Goal: Task Accomplishment & Management: Manage account settings

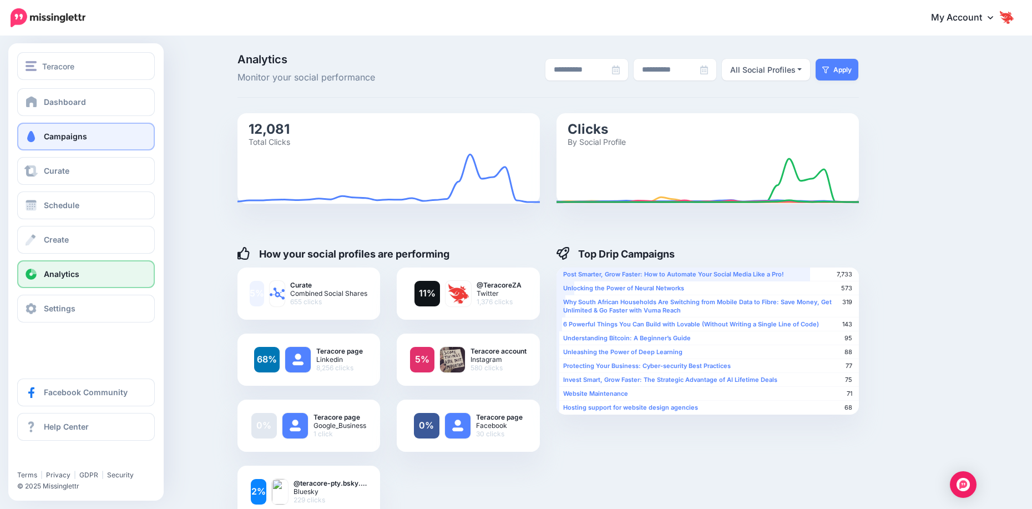
scroll to position [388, 0]
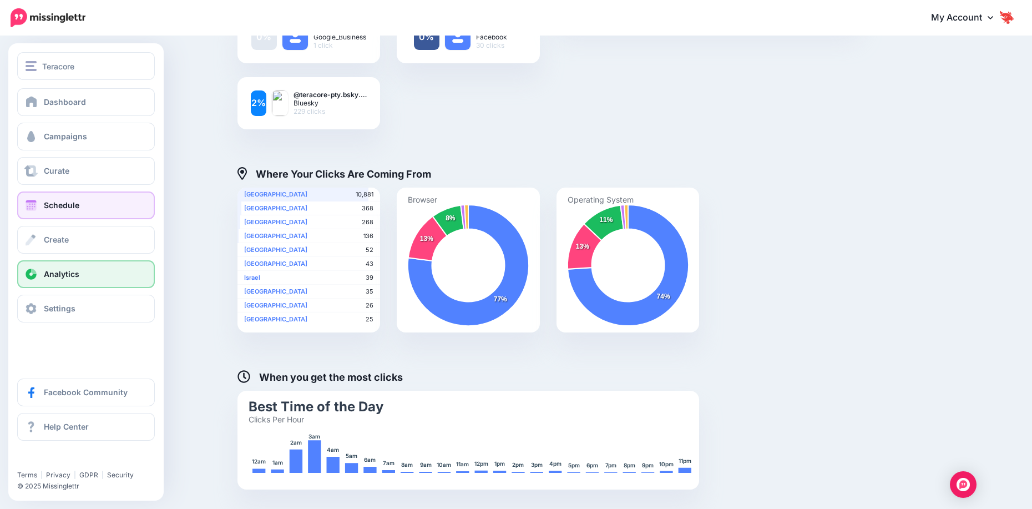
click at [61, 203] on span "Schedule" at bounding box center [62, 204] width 36 height 9
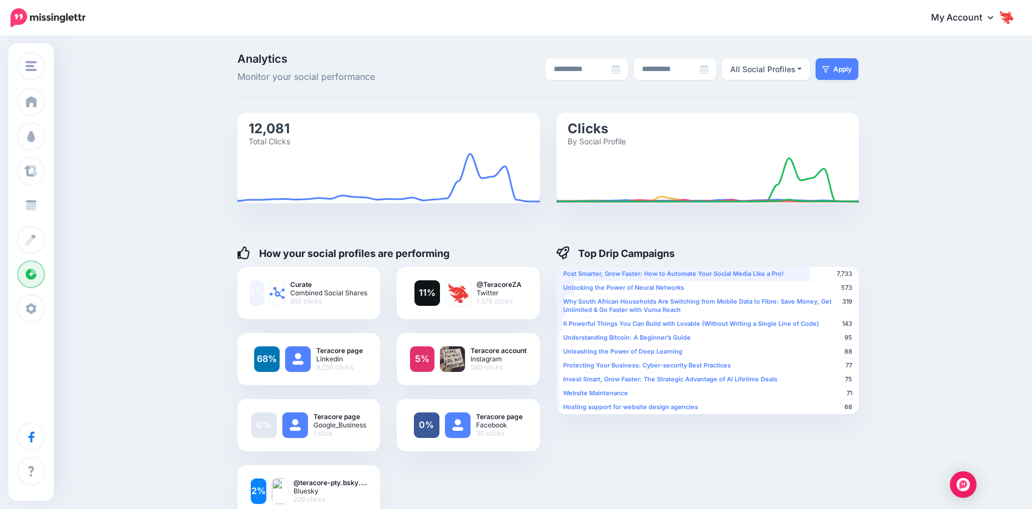
scroll to position [0, 0]
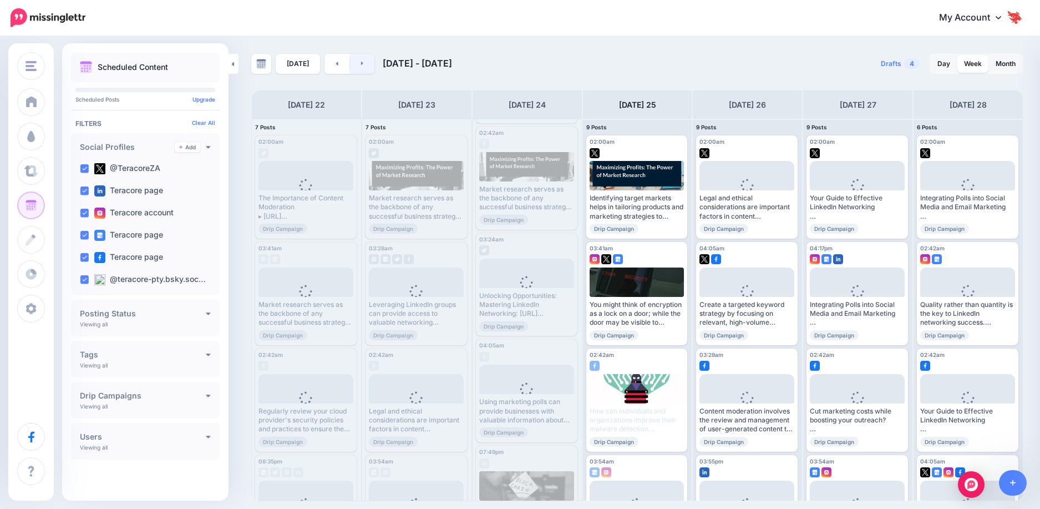
click at [365, 68] on link at bounding box center [362, 64] width 25 height 20
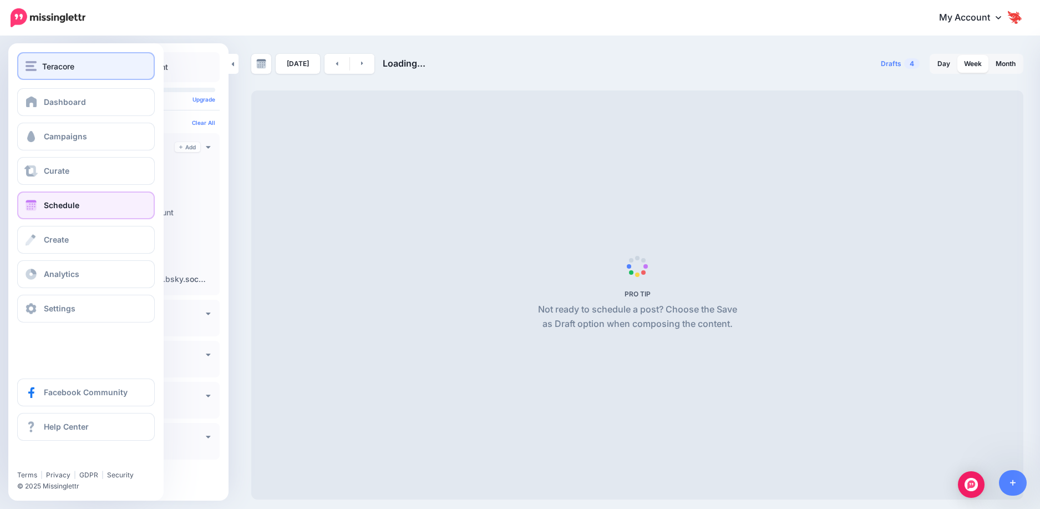
click at [55, 64] on span "Teracore" at bounding box center [58, 66] width 32 height 13
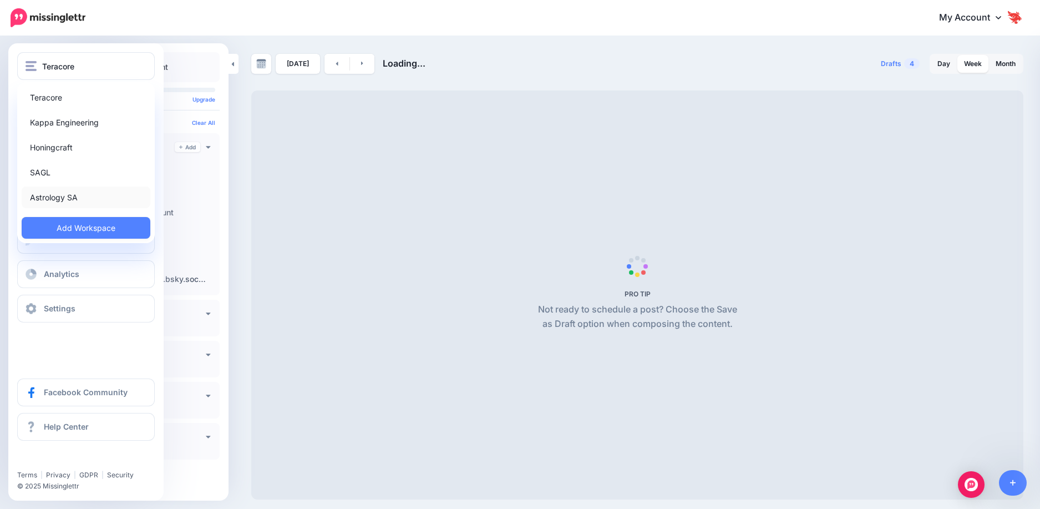
click at [75, 201] on link "Astrology SA" at bounding box center [86, 197] width 129 height 22
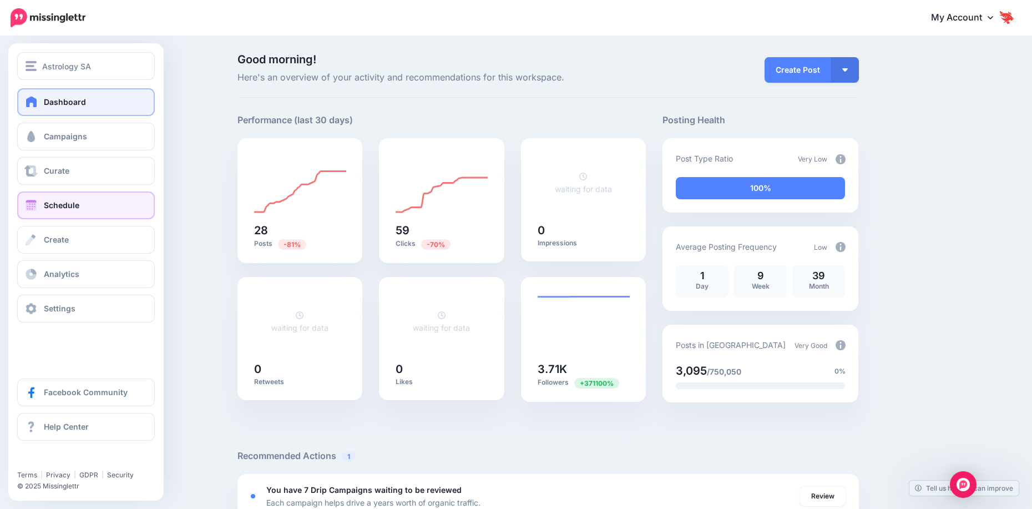
click at [69, 206] on span "Schedule" at bounding box center [62, 204] width 36 height 9
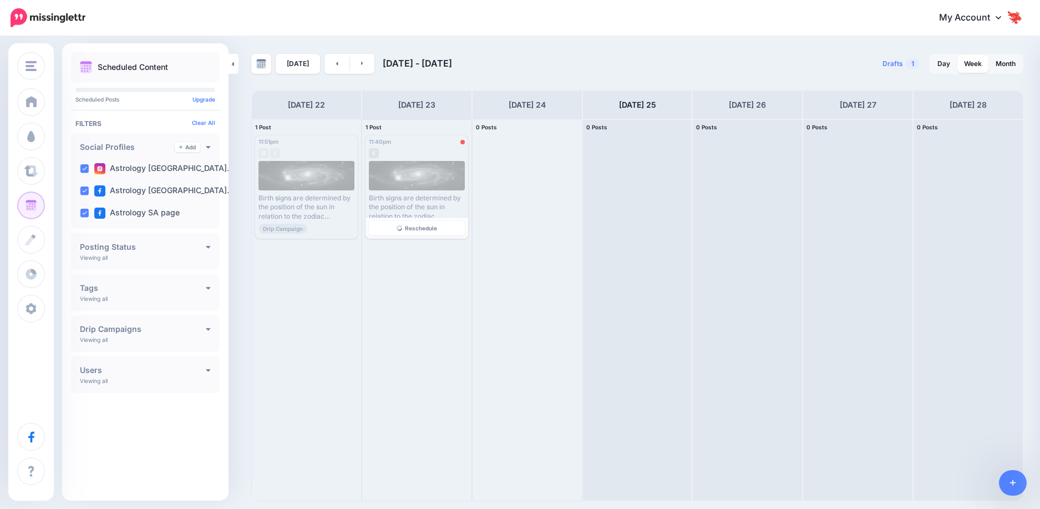
click at [413, 229] on span "Reschedule" at bounding box center [421, 228] width 32 height 6
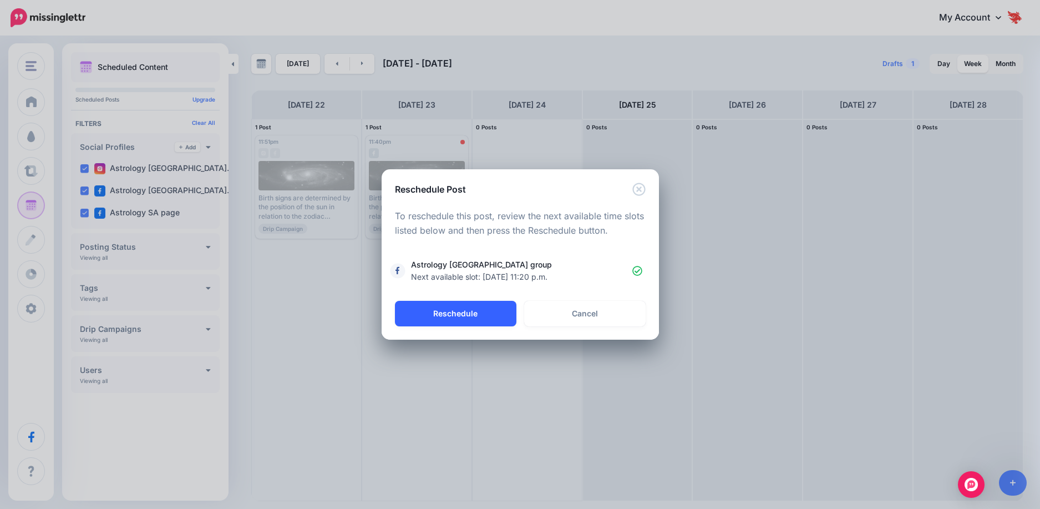
click at [459, 314] on button "Reschedule" at bounding box center [456, 314] width 122 height 26
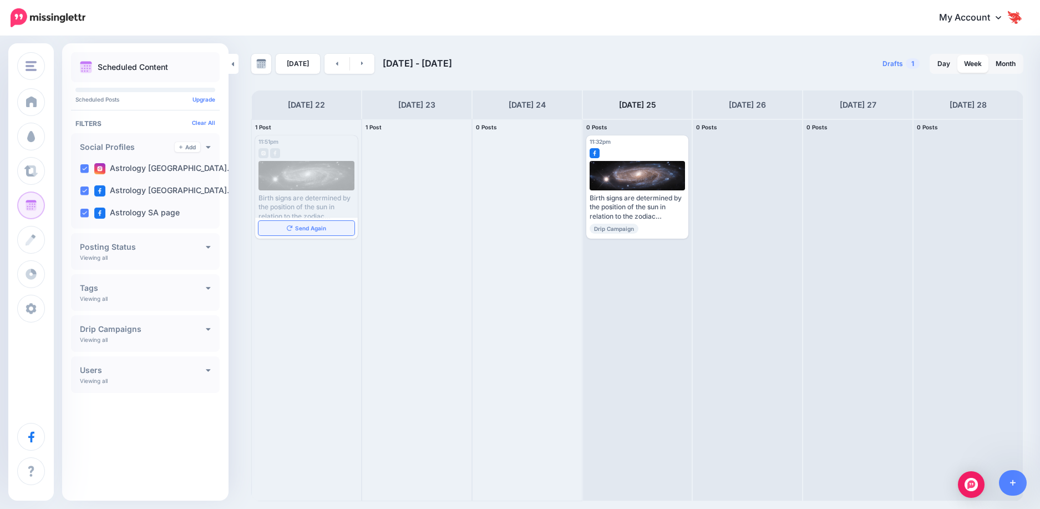
click at [315, 226] on span "Send Again" at bounding box center [310, 228] width 31 height 6
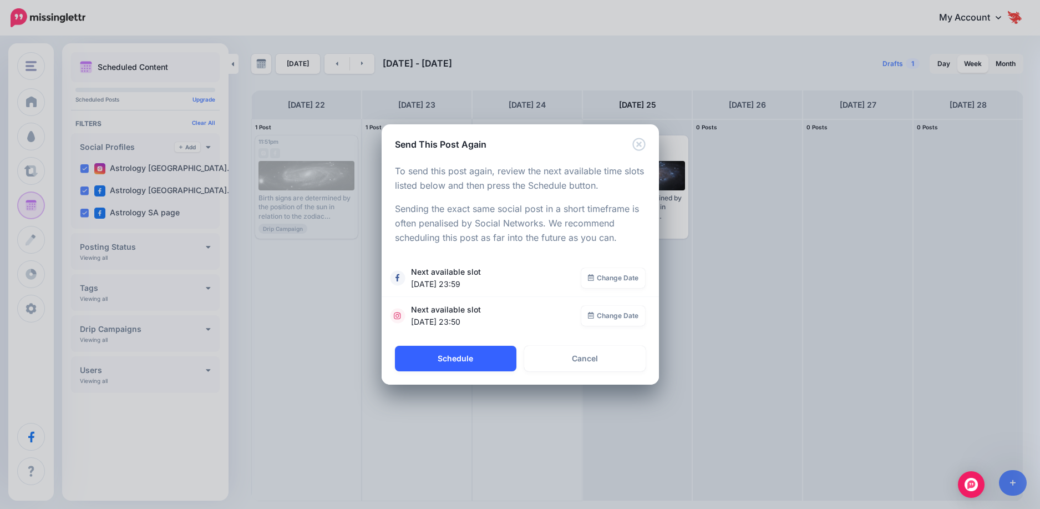
click at [464, 352] on button "Schedule" at bounding box center [456, 359] width 122 height 26
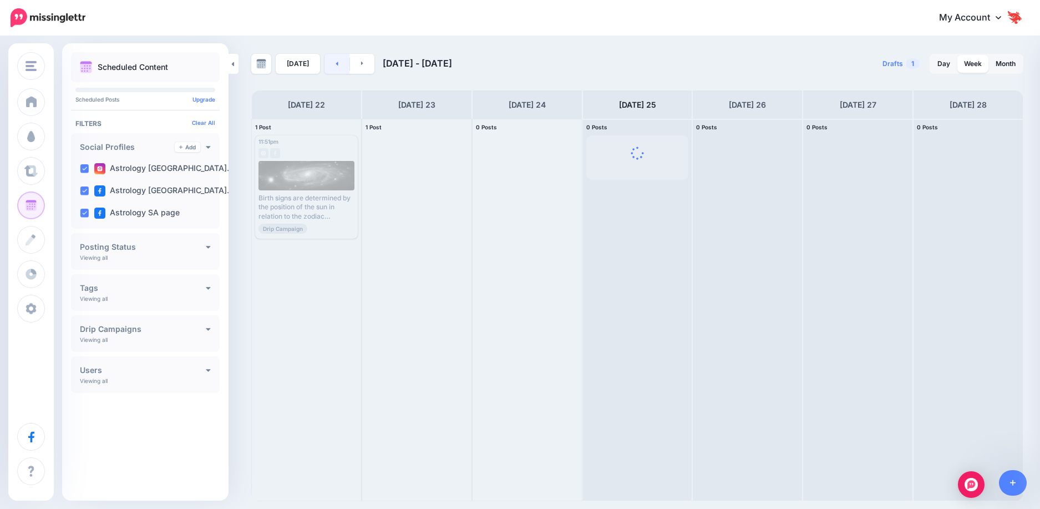
click at [331, 71] on link at bounding box center [337, 64] width 25 height 20
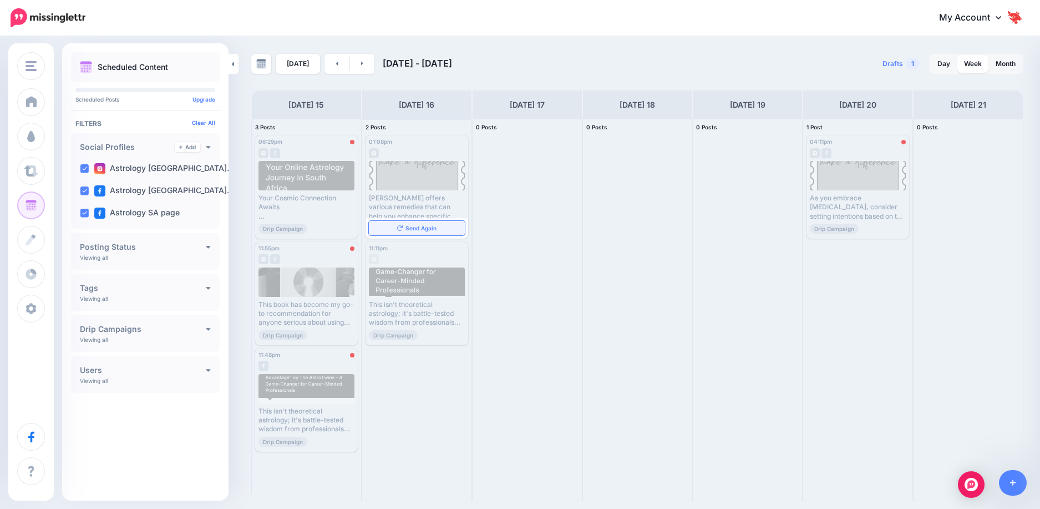
click at [413, 227] on span "Send Again" at bounding box center [421, 228] width 31 height 6
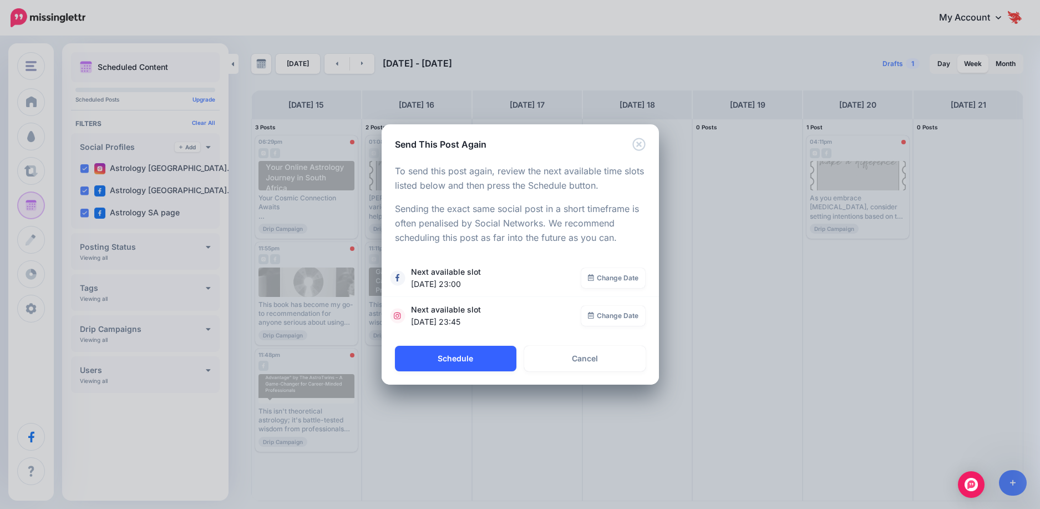
click at [503, 357] on button "Schedule" at bounding box center [456, 359] width 122 height 26
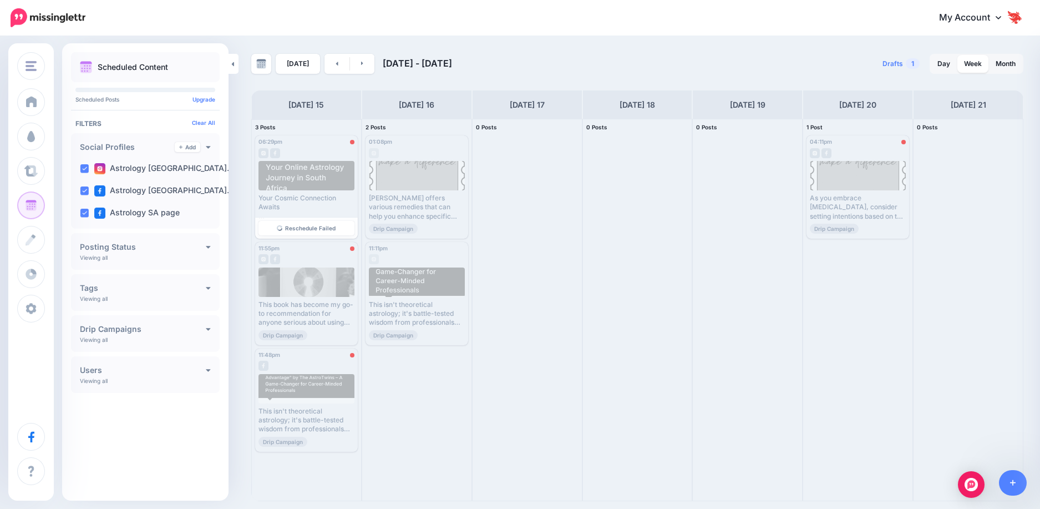
click at [304, 228] on span "Reschedule Failed" at bounding box center [310, 228] width 50 height 6
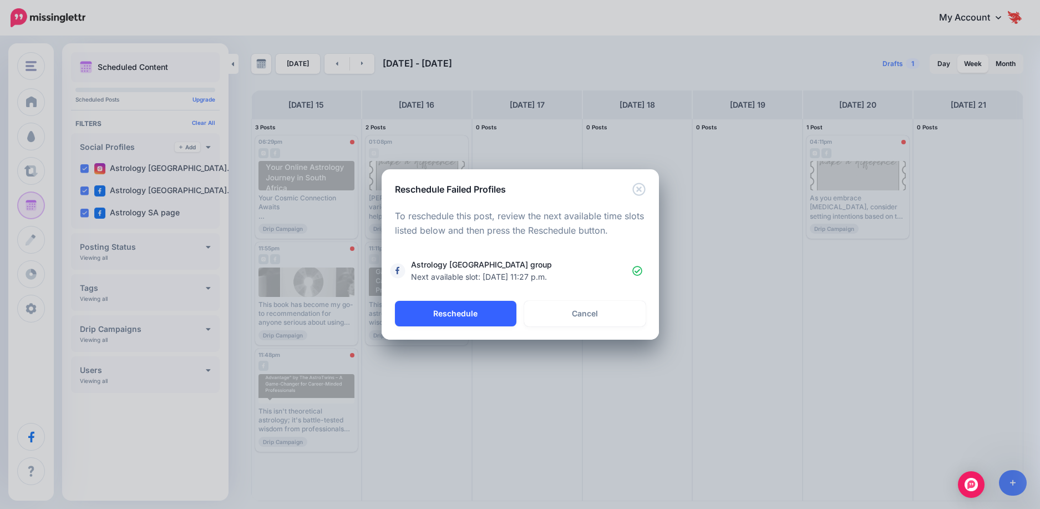
click at [480, 311] on button "Reschedule" at bounding box center [456, 314] width 122 height 26
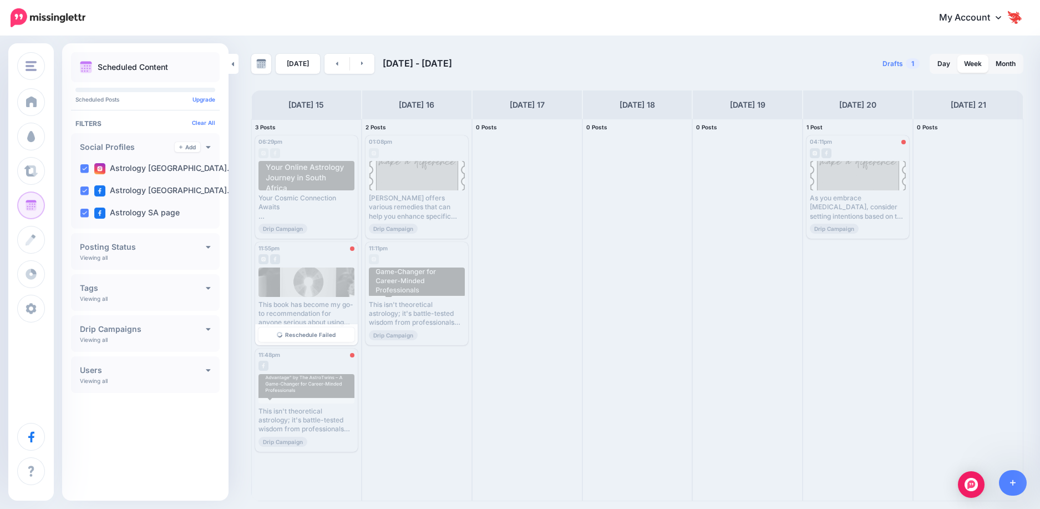
click at [308, 333] on span "Reschedule Failed" at bounding box center [310, 335] width 50 height 6
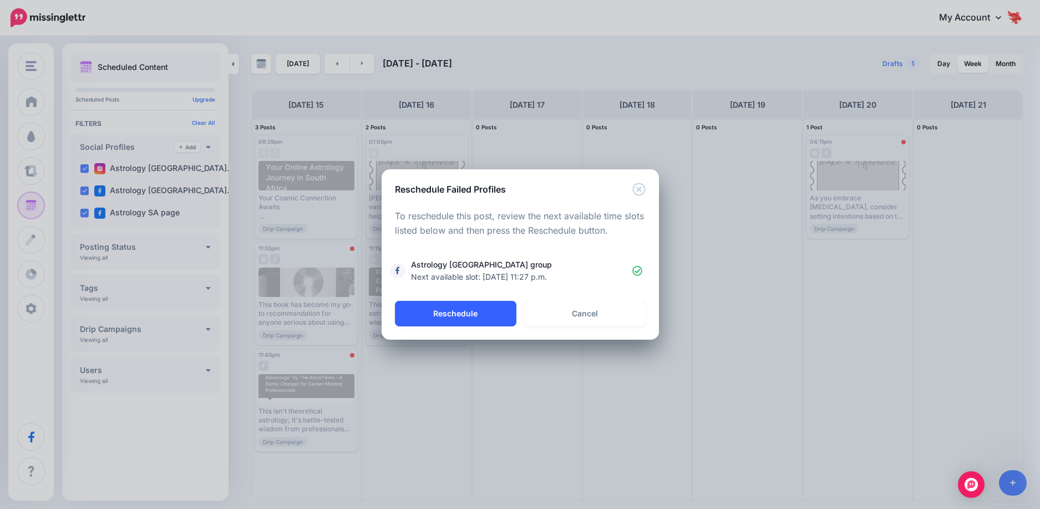
click at [490, 312] on button "Reschedule" at bounding box center [456, 314] width 122 height 26
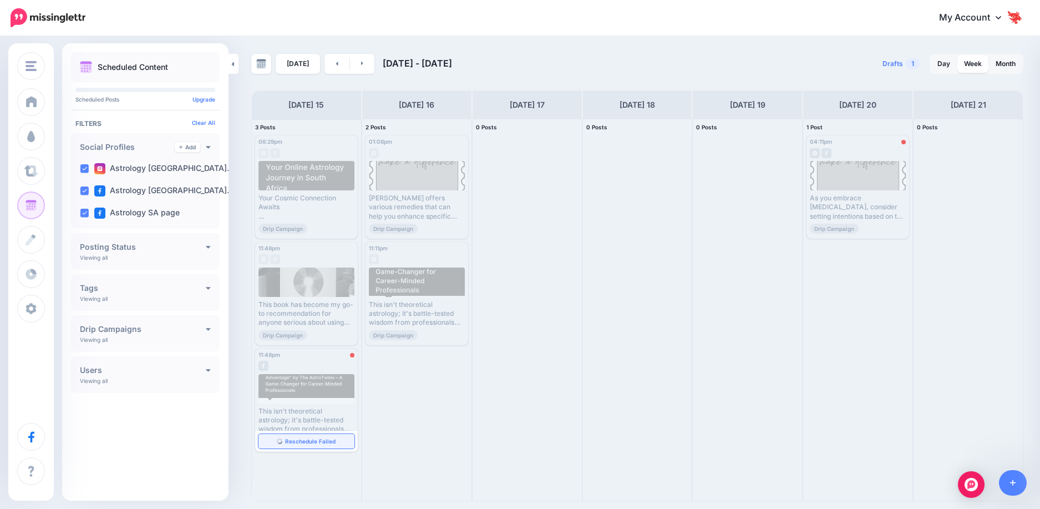
click at [303, 442] on span "Reschedule Failed" at bounding box center [310, 441] width 50 height 6
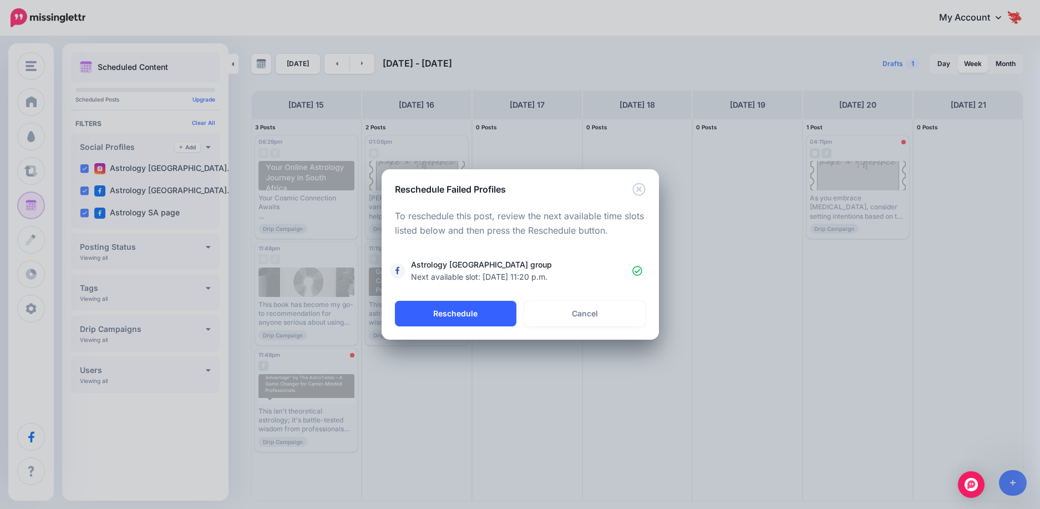
click at [468, 308] on button "Reschedule" at bounding box center [456, 314] width 122 height 26
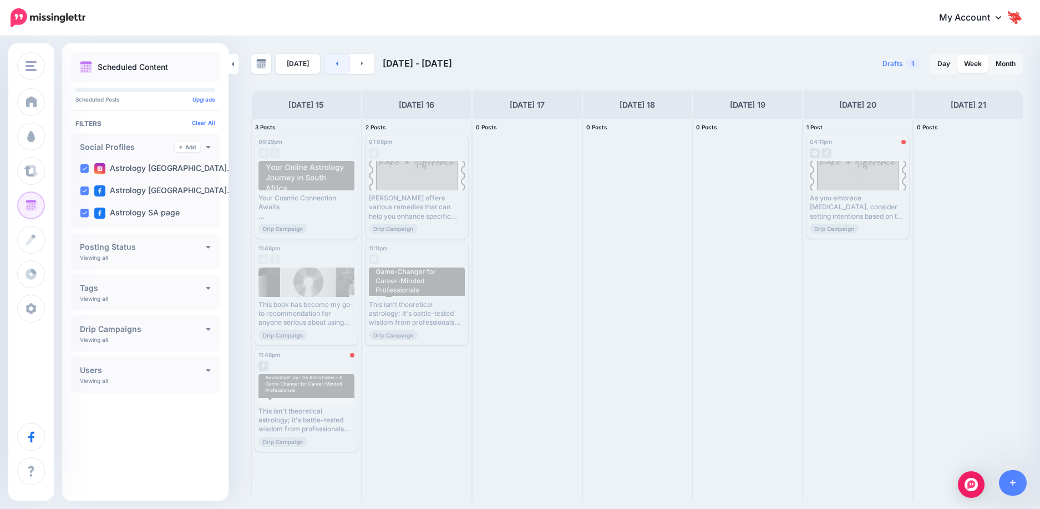
click at [330, 64] on link at bounding box center [337, 64] width 25 height 20
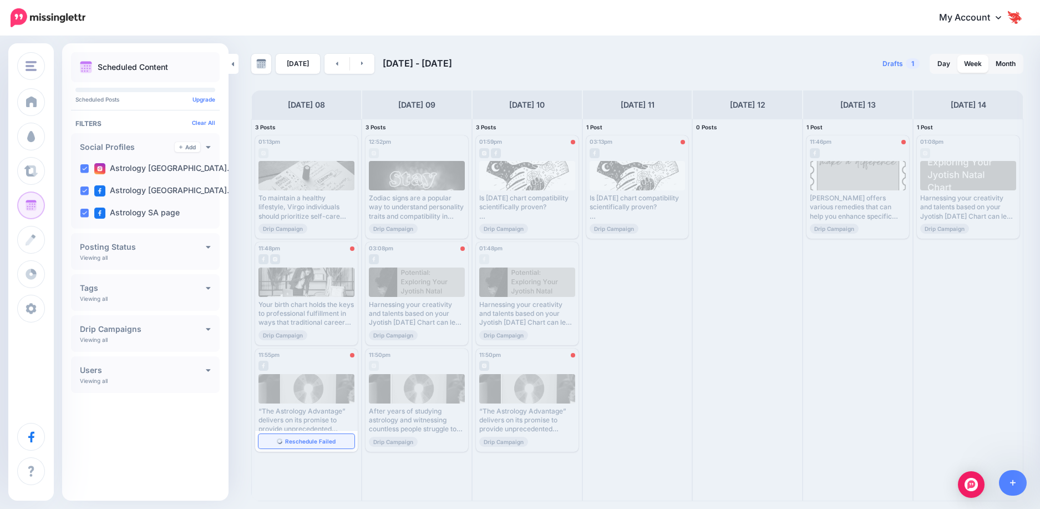
click at [307, 441] on span "Reschedule Failed" at bounding box center [310, 441] width 50 height 6
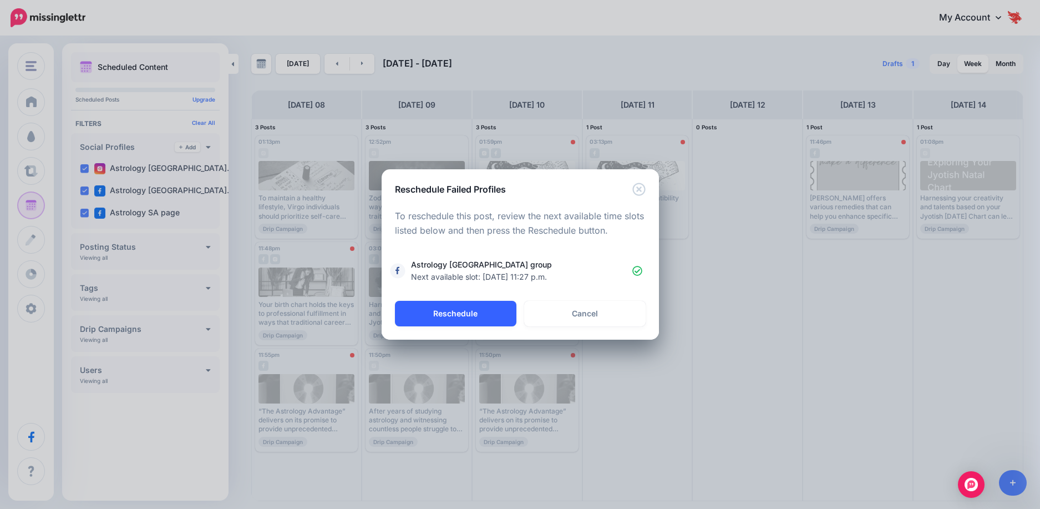
click at [479, 318] on button "Reschedule" at bounding box center [456, 314] width 122 height 26
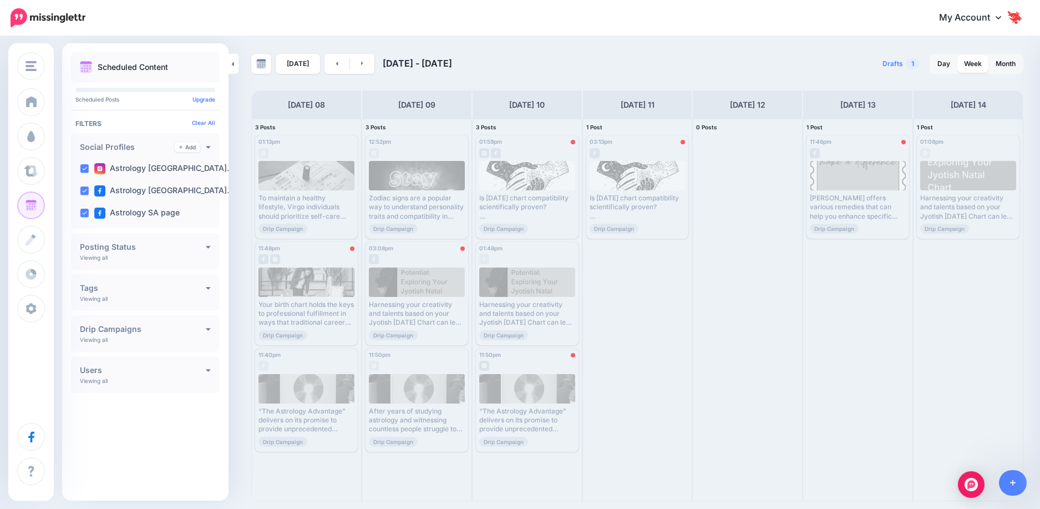
click at [303, 348] on span "Reschedule Failed" at bounding box center [310, 351] width 50 height 6
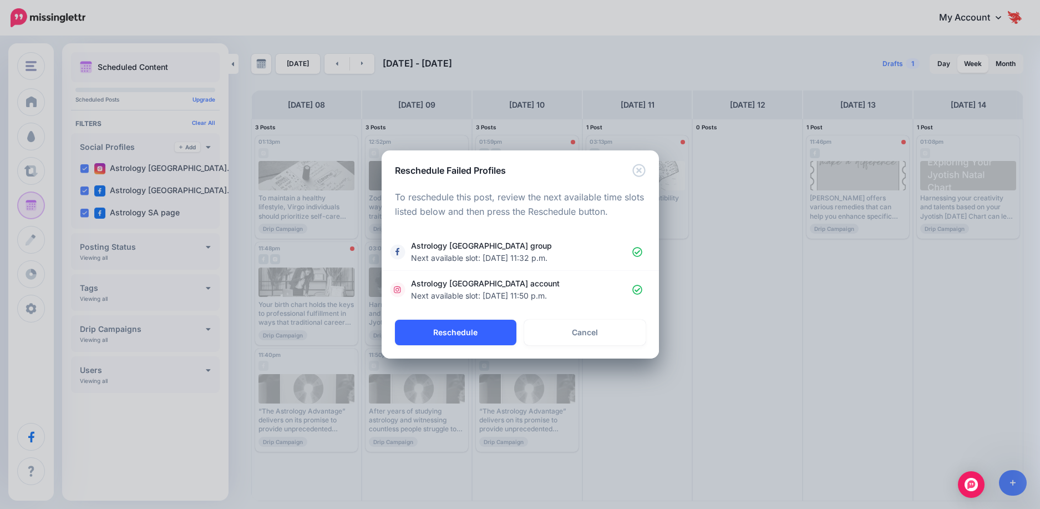
click at [437, 328] on button "Reschedule" at bounding box center [456, 333] width 122 height 26
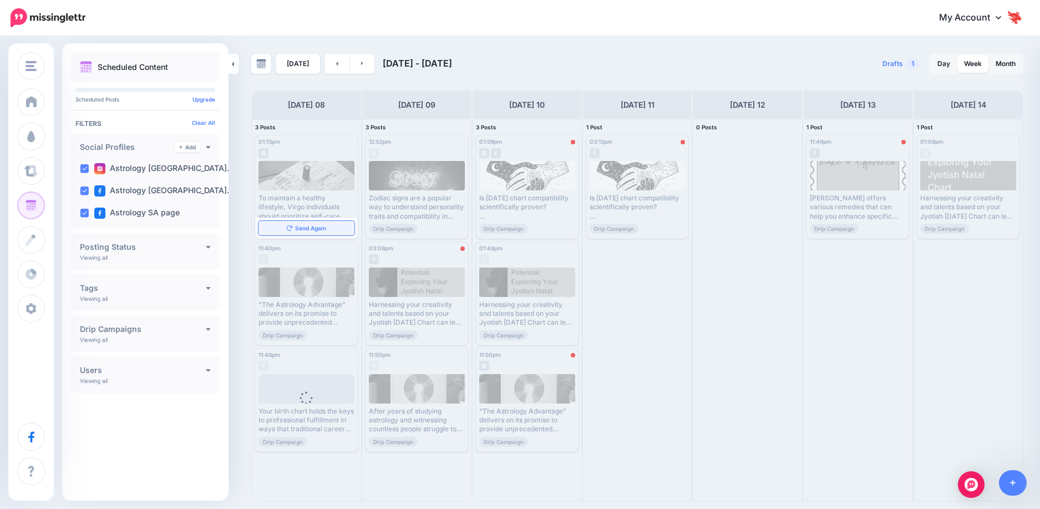
click at [328, 228] on link "Send Again" at bounding box center [307, 228] width 96 height 14
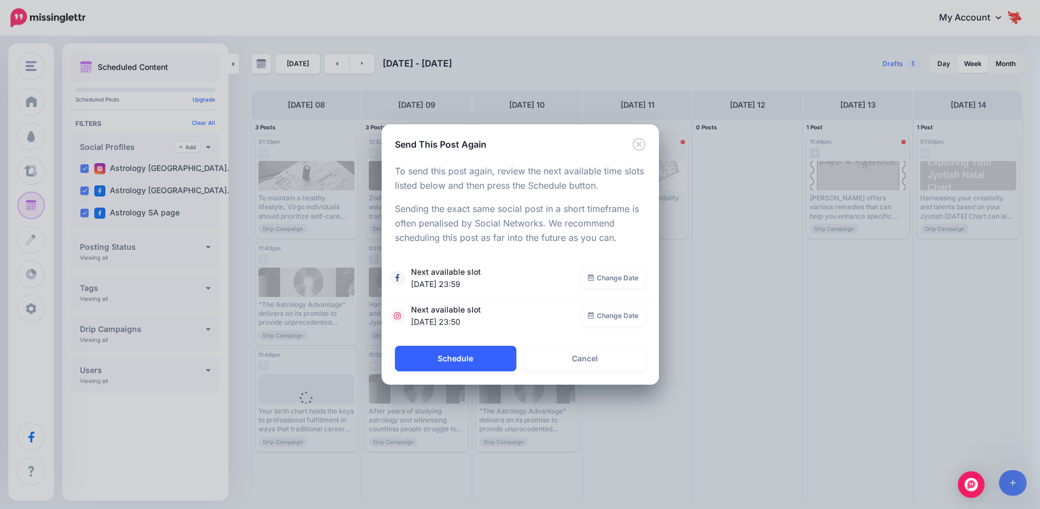
click at [478, 351] on button "Schedule" at bounding box center [456, 359] width 122 height 26
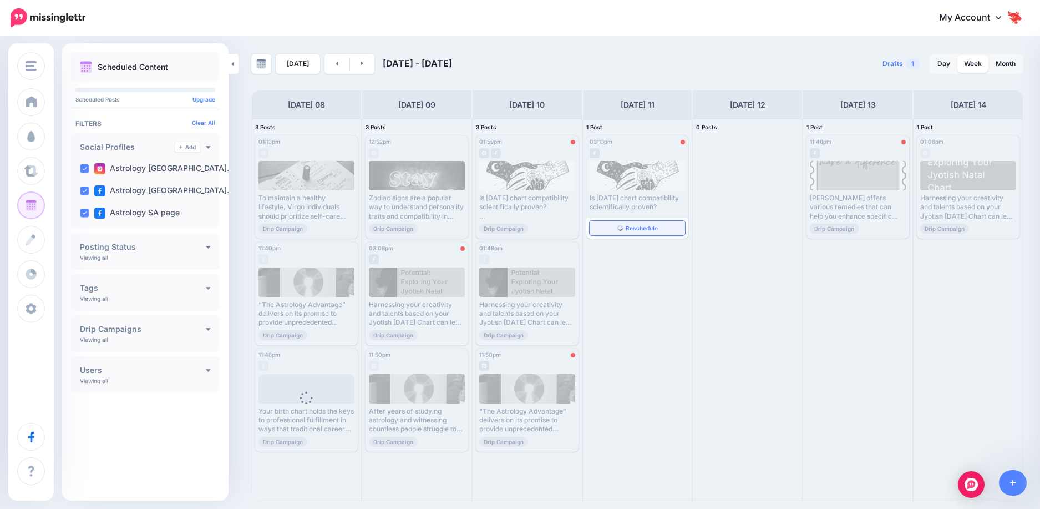
click at [620, 230] on img at bounding box center [621, 228] width 6 height 6
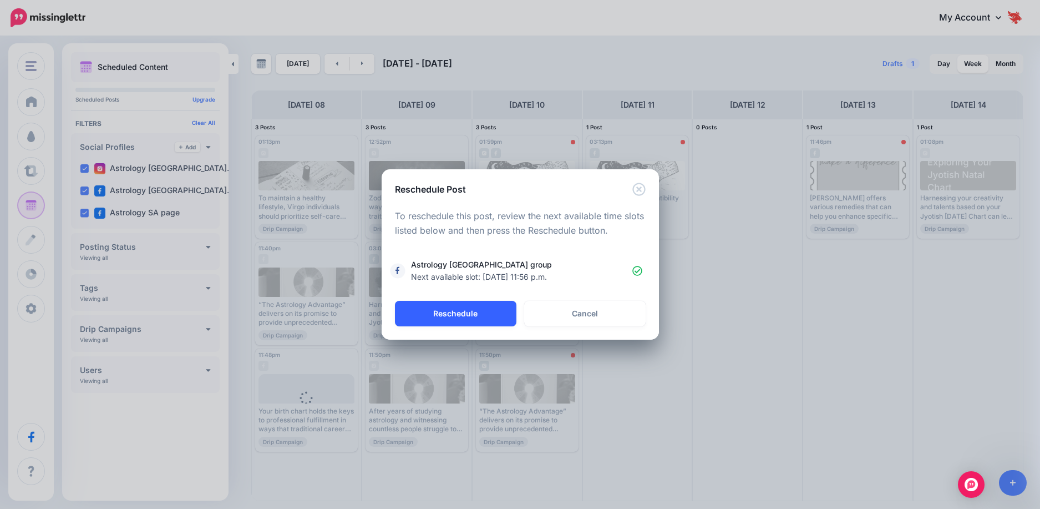
click at [473, 317] on button "Reschedule" at bounding box center [456, 314] width 122 height 26
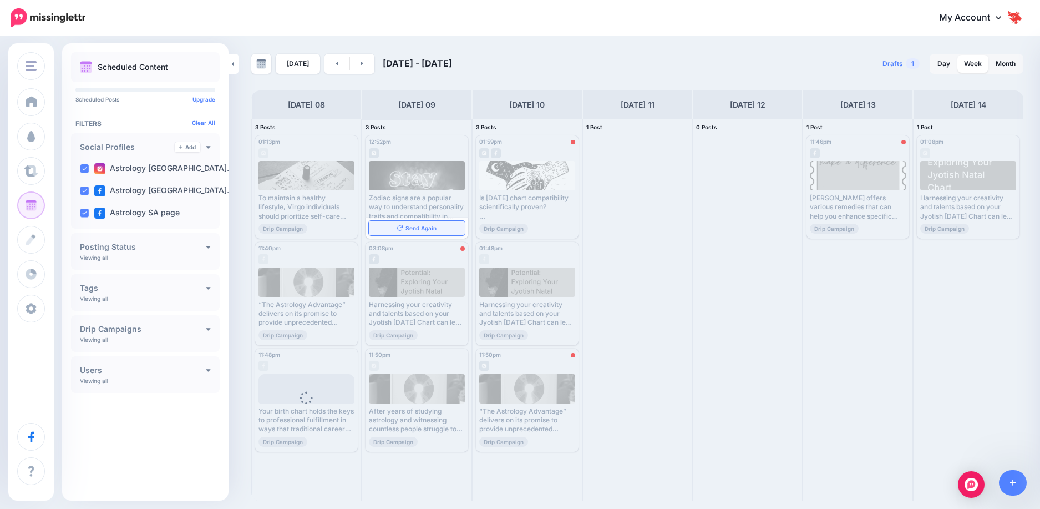
click at [408, 227] on span "Send Again" at bounding box center [421, 228] width 31 height 6
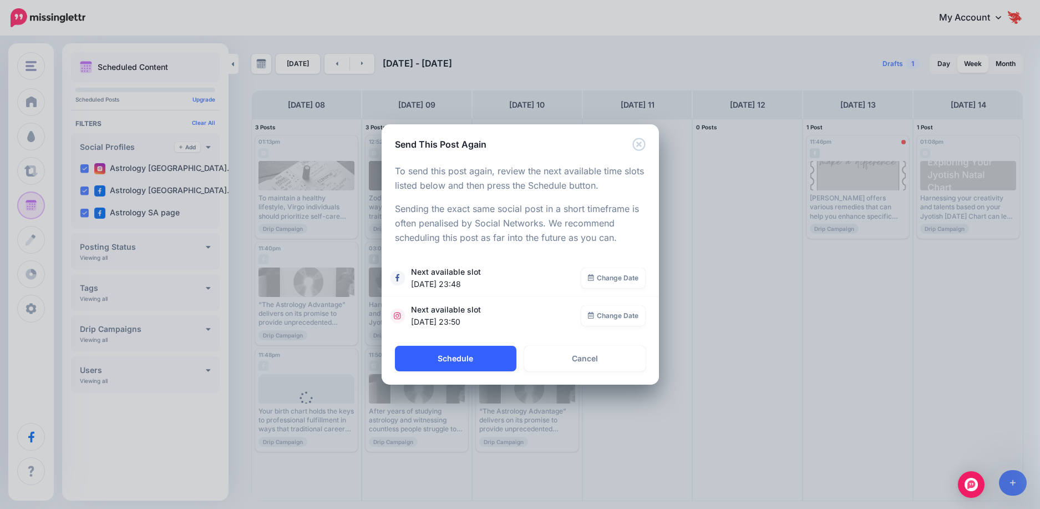
click at [454, 355] on button "Schedule" at bounding box center [456, 359] width 122 height 26
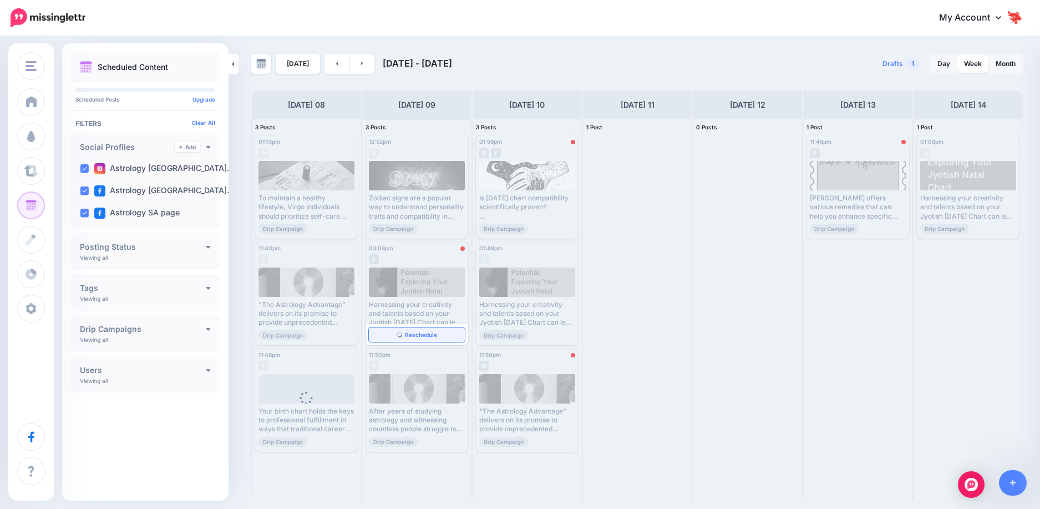
click at [436, 332] on span "Reschedule" at bounding box center [421, 335] width 32 height 6
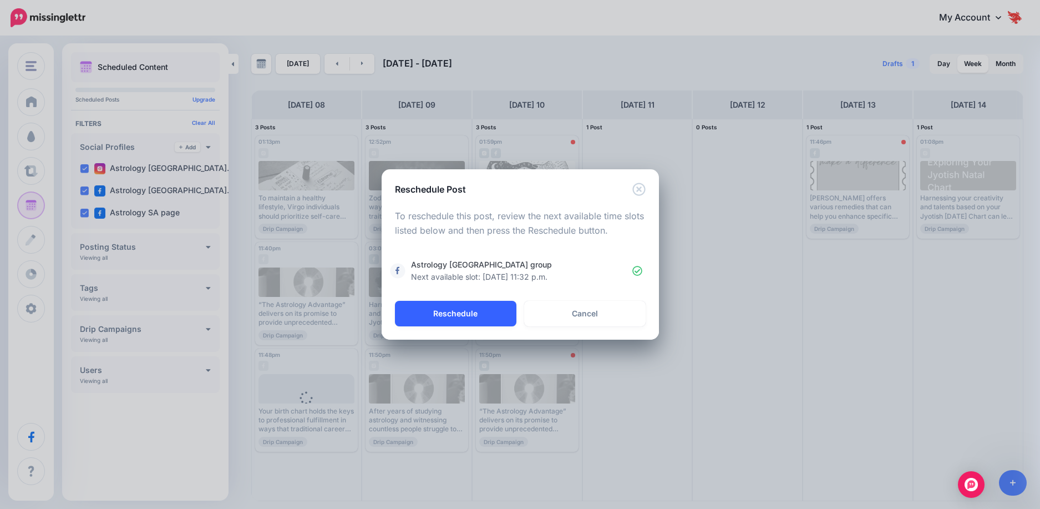
click at [473, 313] on button "Reschedule" at bounding box center [456, 314] width 122 height 26
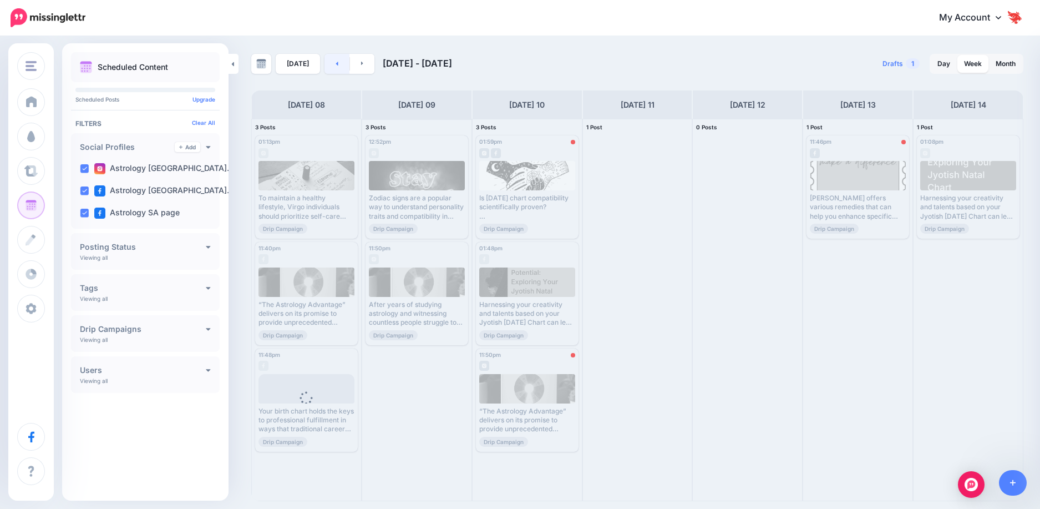
click at [333, 68] on link at bounding box center [337, 64] width 25 height 20
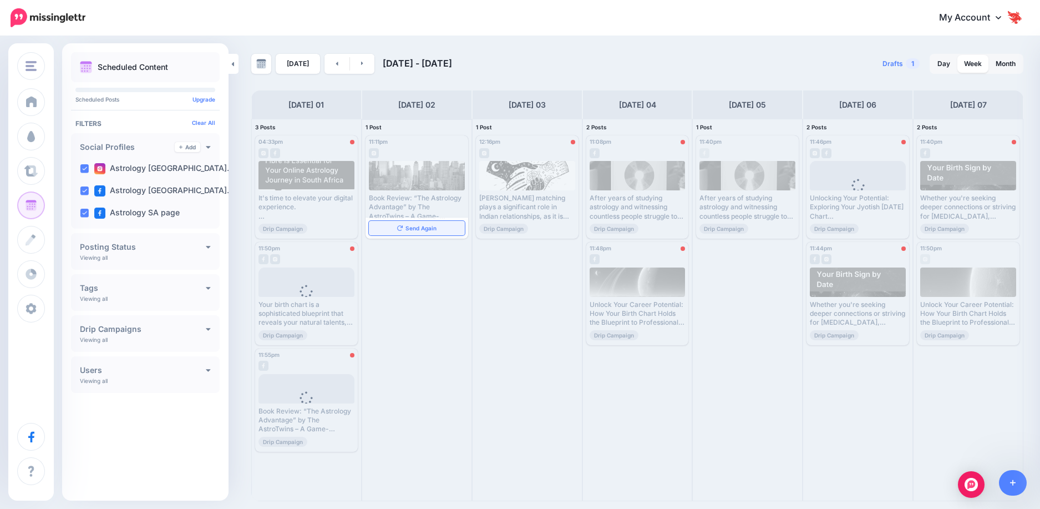
click at [409, 227] on span "Send Again" at bounding box center [421, 228] width 31 height 6
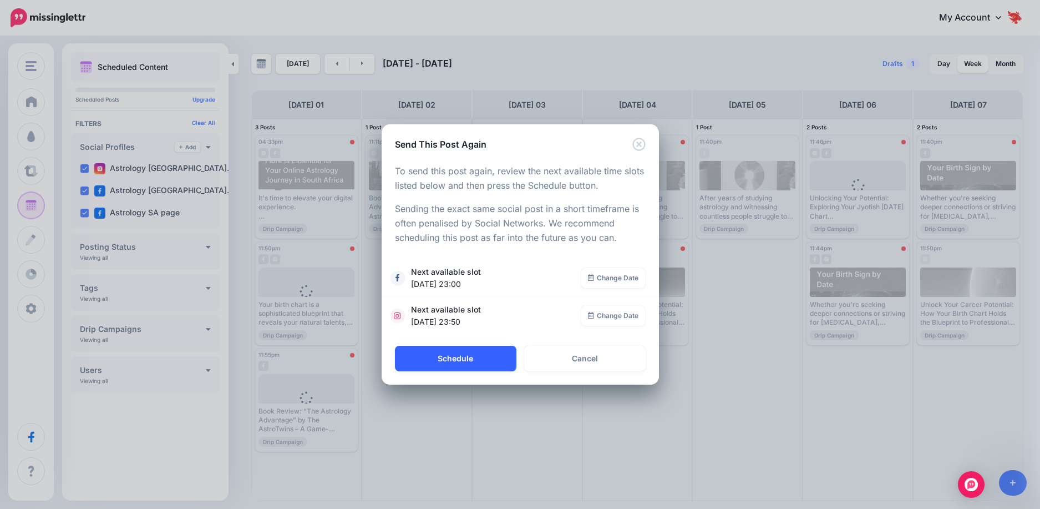
click at [488, 354] on button "Schedule" at bounding box center [456, 359] width 122 height 26
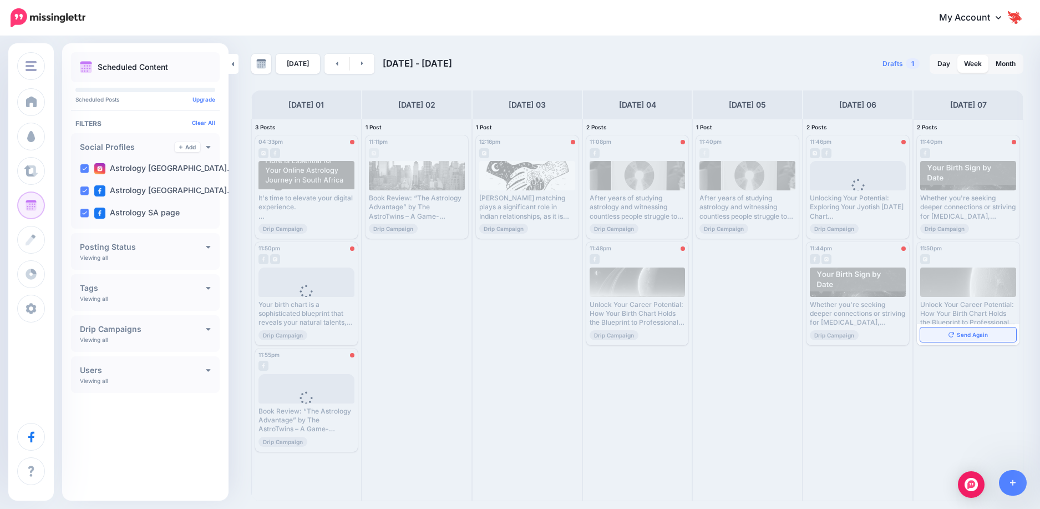
click at [962, 334] on span "Send Again" at bounding box center [972, 335] width 31 height 6
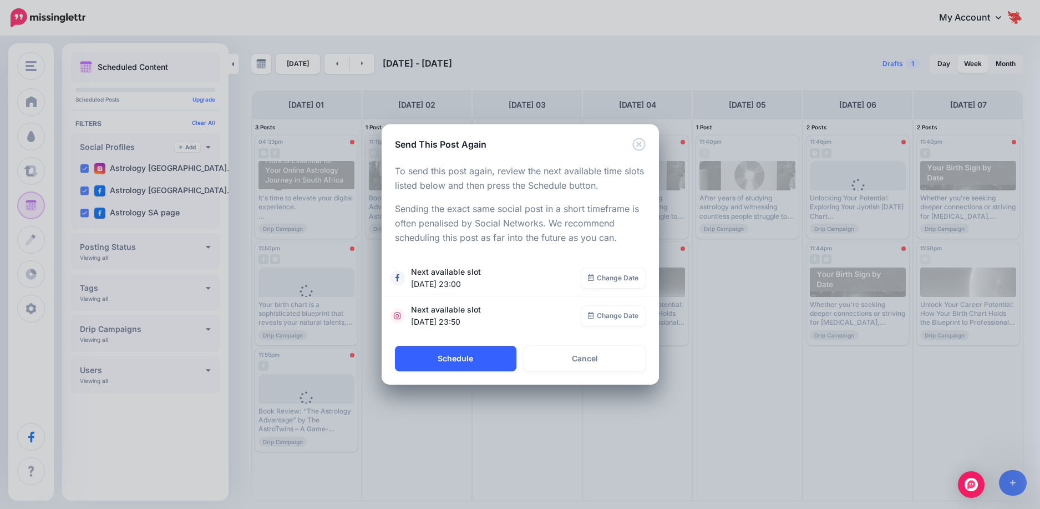
click at [470, 358] on button "Schedule" at bounding box center [456, 359] width 122 height 26
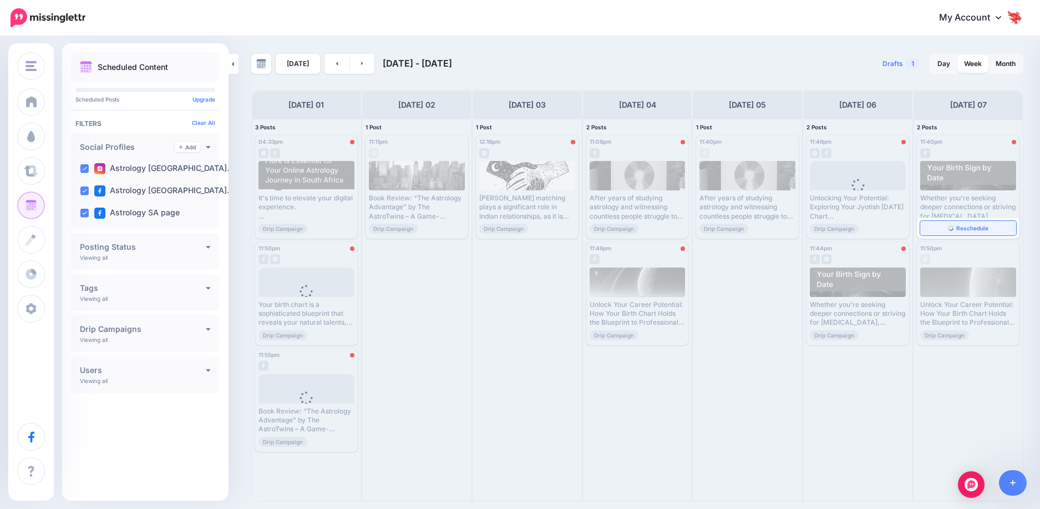
click at [955, 228] on link "Reschedule" at bounding box center [968, 228] width 96 height 14
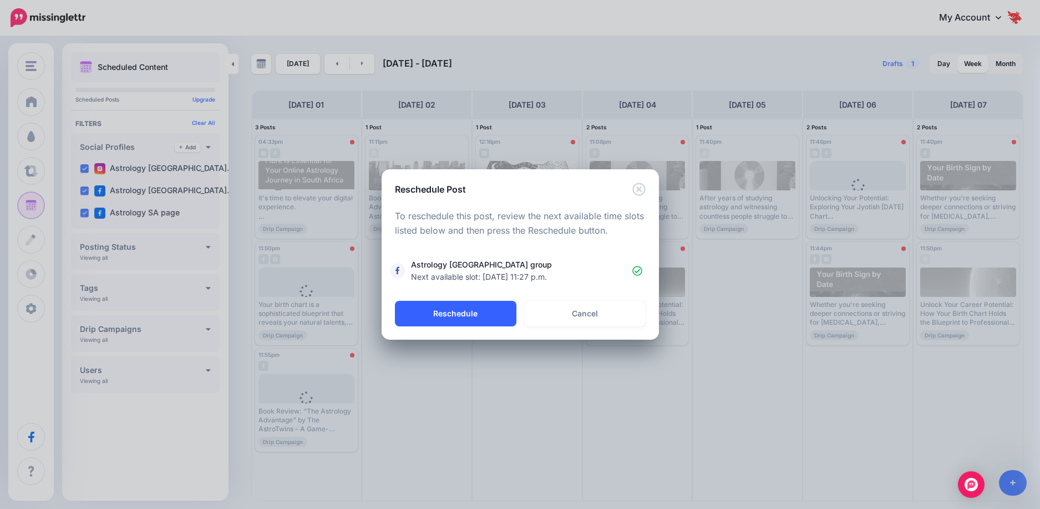
click at [458, 308] on button "Reschedule" at bounding box center [456, 314] width 122 height 26
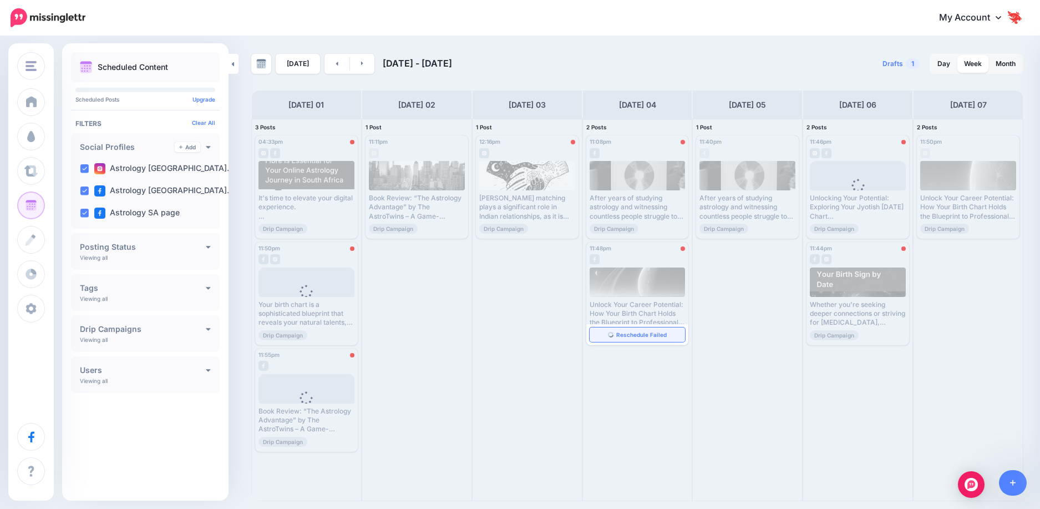
click at [610, 332] on img at bounding box center [611, 335] width 6 height 6
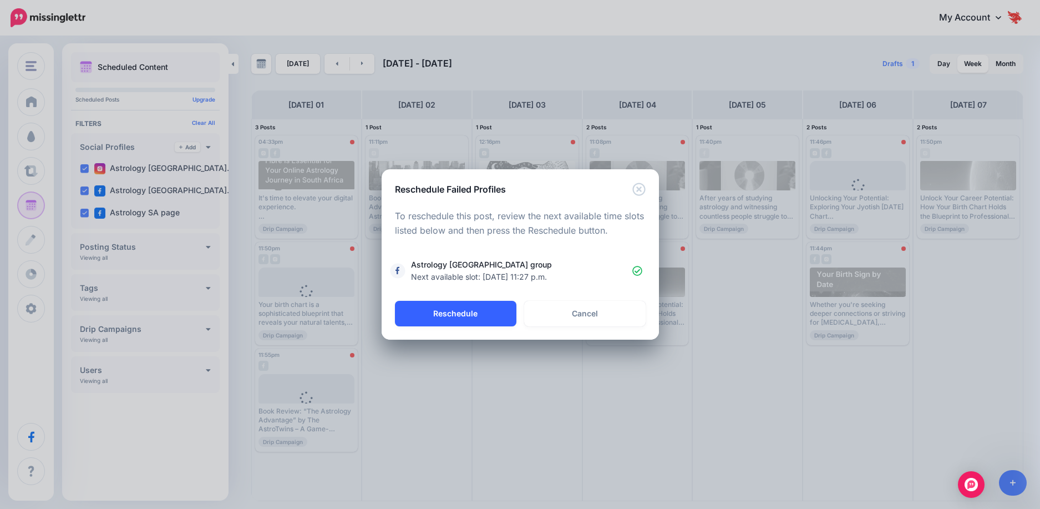
click at [438, 310] on button "Reschedule" at bounding box center [456, 314] width 122 height 26
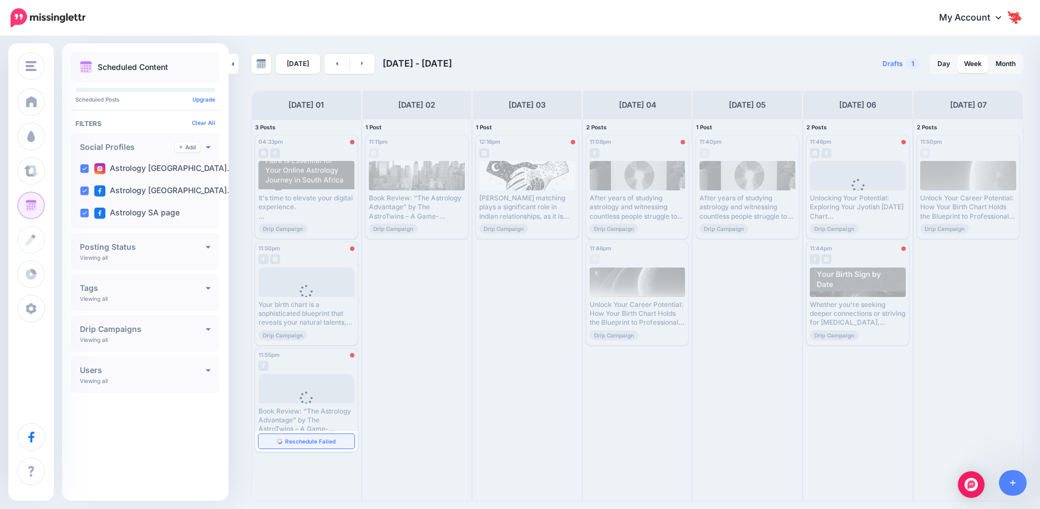
click at [315, 444] on link "Reschedule Failed" at bounding box center [307, 441] width 96 height 14
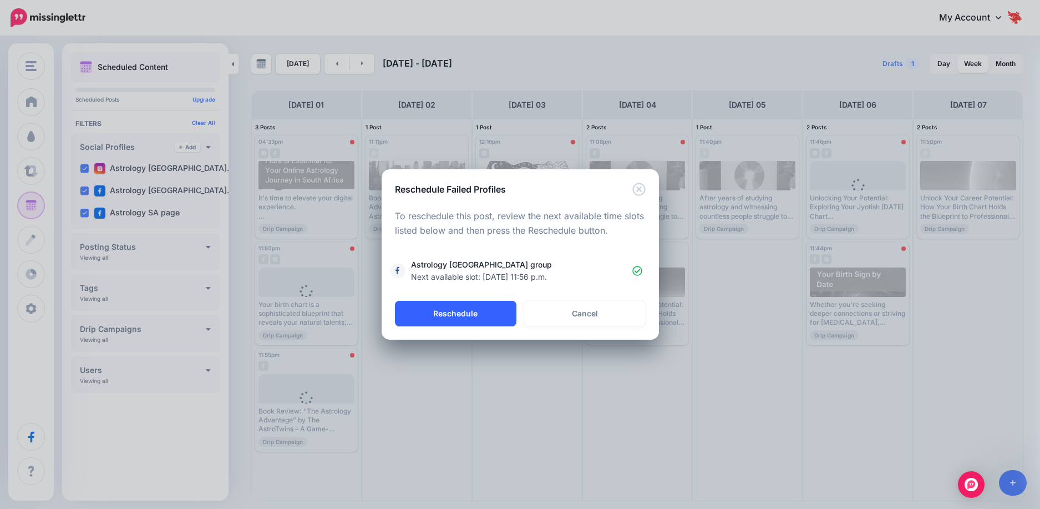
click at [473, 322] on button "Reschedule" at bounding box center [456, 314] width 122 height 26
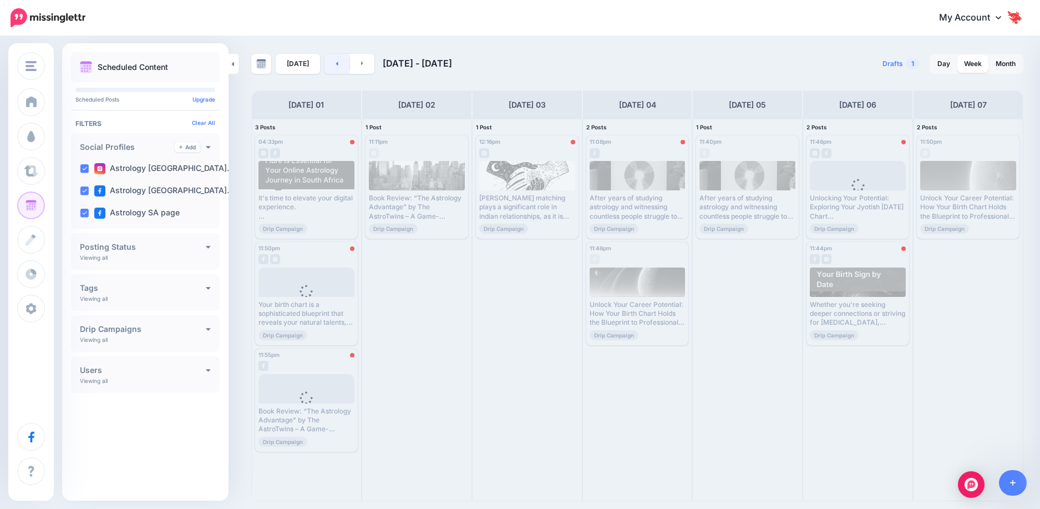
click at [332, 69] on link at bounding box center [337, 64] width 25 height 20
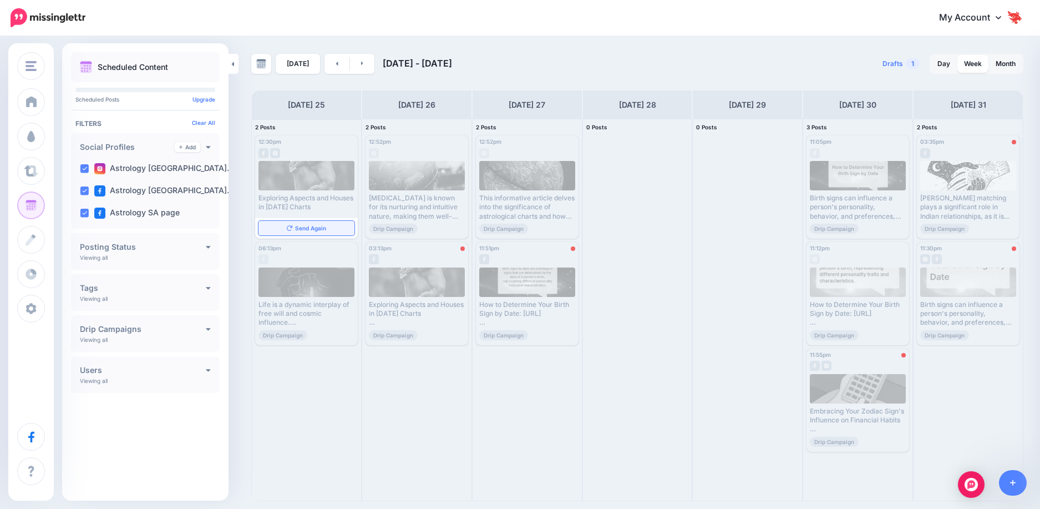
click at [326, 229] on span "Send Again" at bounding box center [310, 228] width 31 height 6
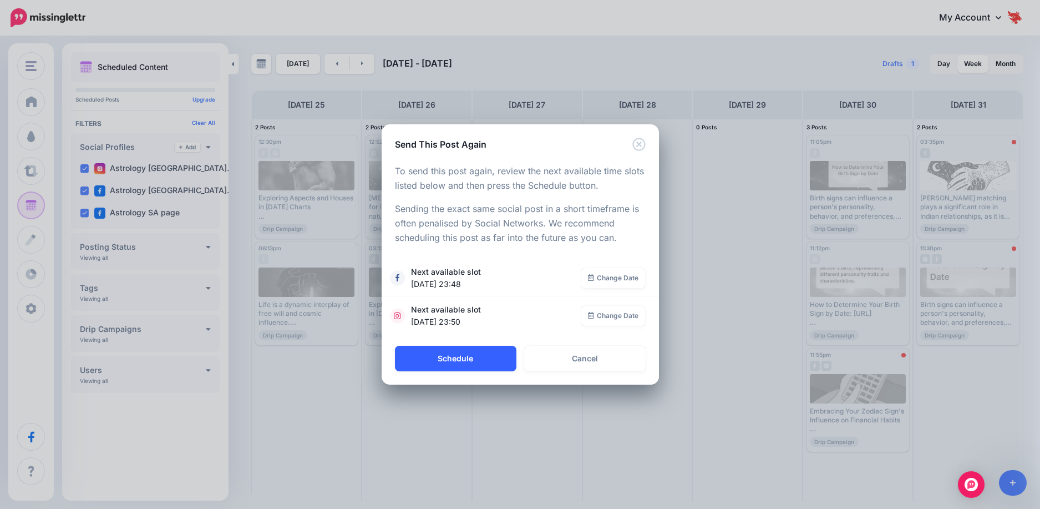
click at [488, 364] on button "Schedule" at bounding box center [456, 359] width 122 height 26
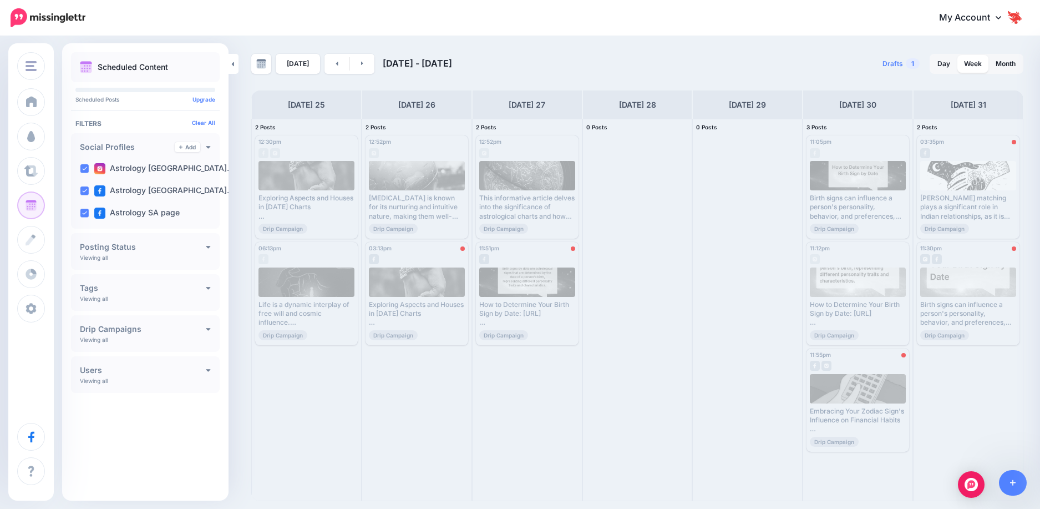
click at [312, 348] on span "Send Again" at bounding box center [310, 351] width 31 height 6
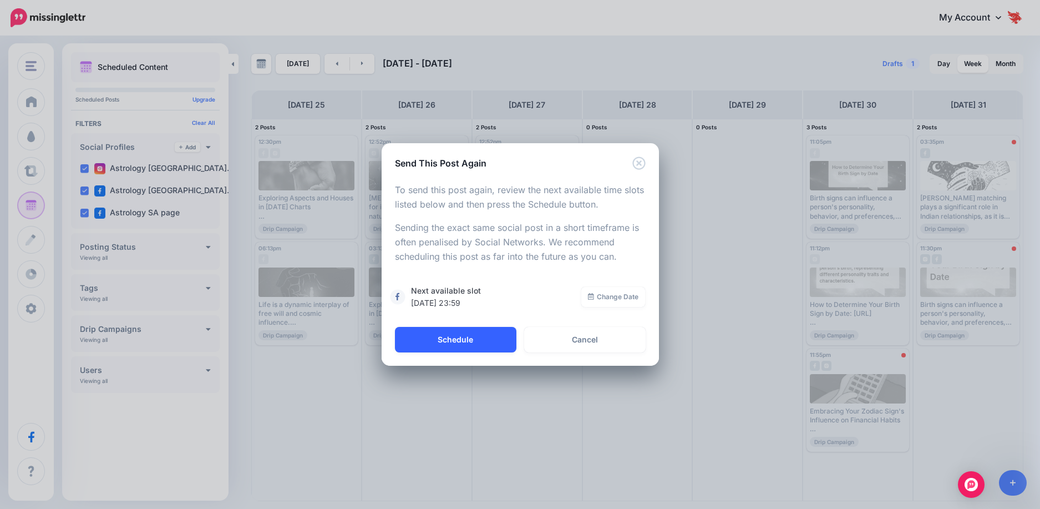
click at [493, 336] on button "Schedule" at bounding box center [456, 340] width 122 height 26
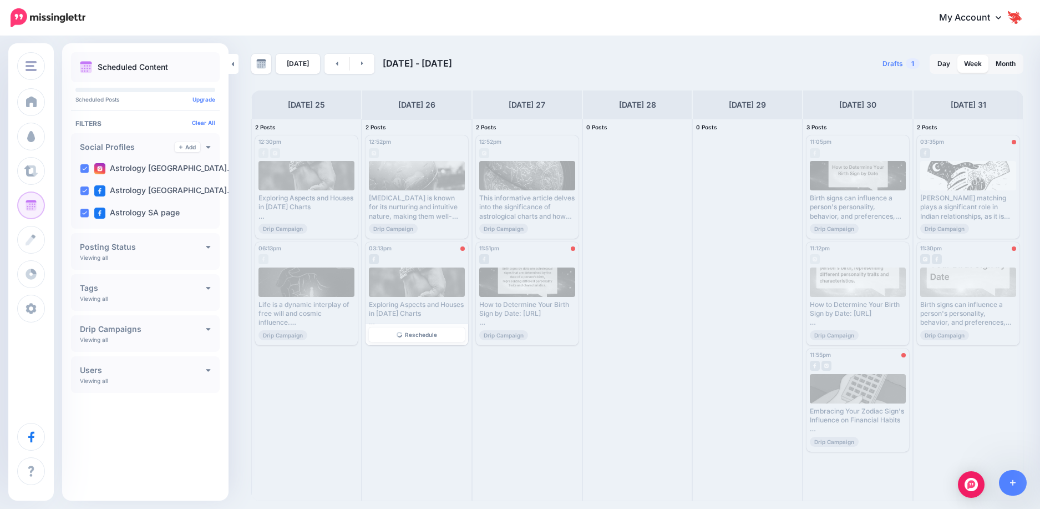
click at [409, 334] on span "Reschedule" at bounding box center [421, 335] width 32 height 6
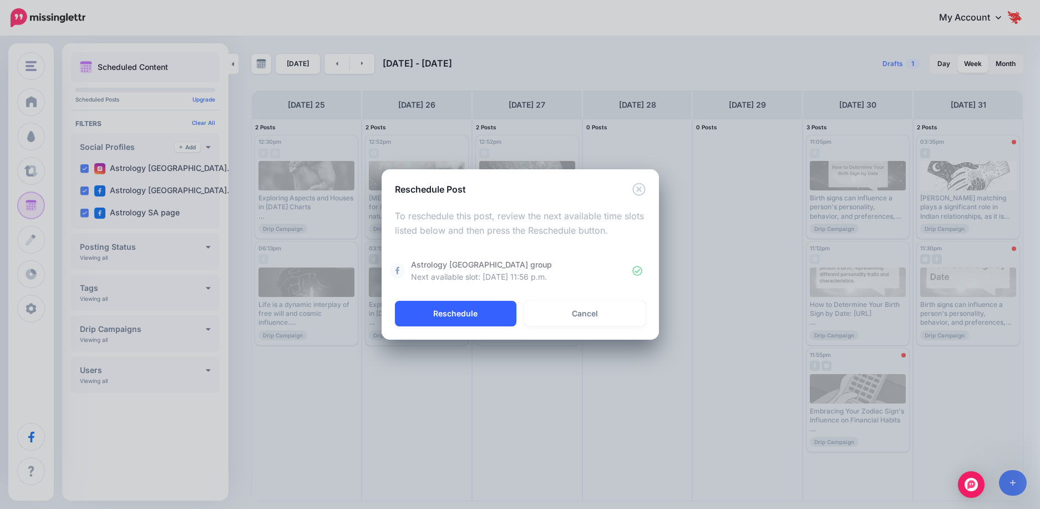
click at [487, 306] on button "Reschedule" at bounding box center [456, 314] width 122 height 26
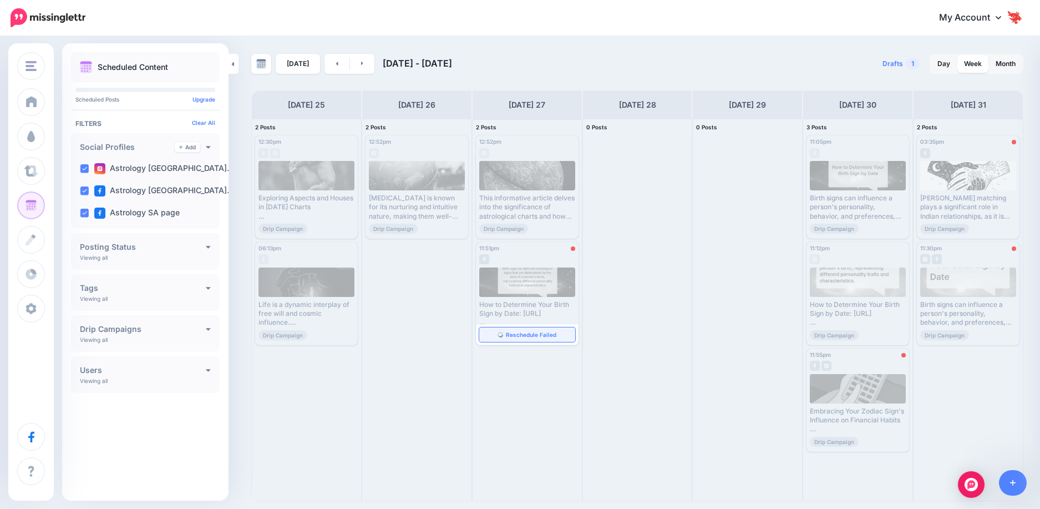
click at [512, 332] on span "Reschedule Failed" at bounding box center [531, 335] width 50 height 6
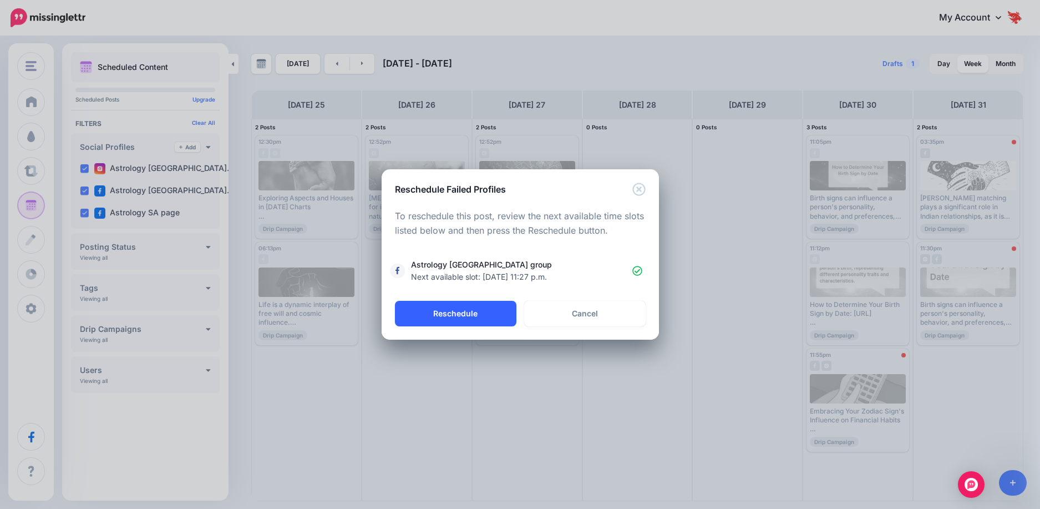
click at [464, 317] on button "Reschedule" at bounding box center [456, 314] width 122 height 26
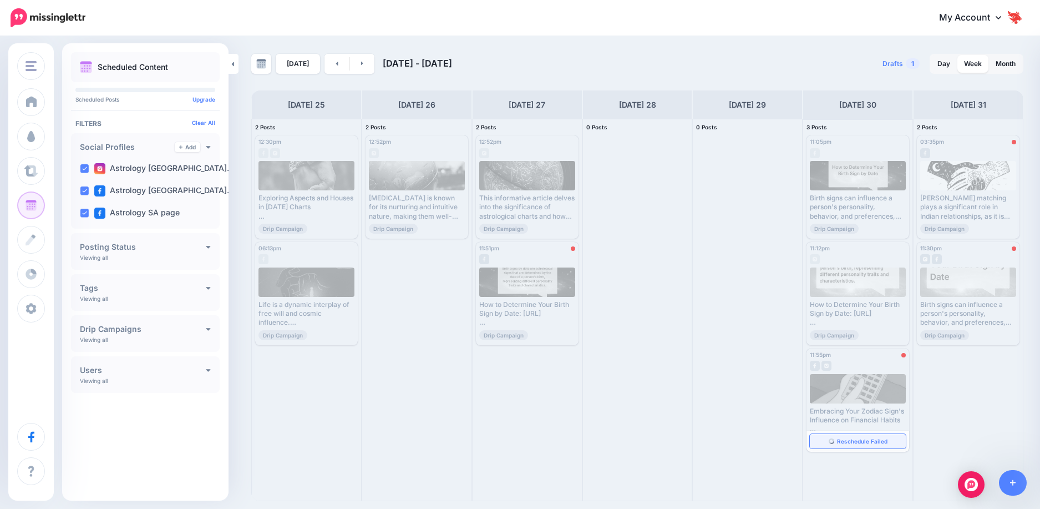
click at [864, 440] on span "Reschedule Failed" at bounding box center [862, 441] width 50 height 6
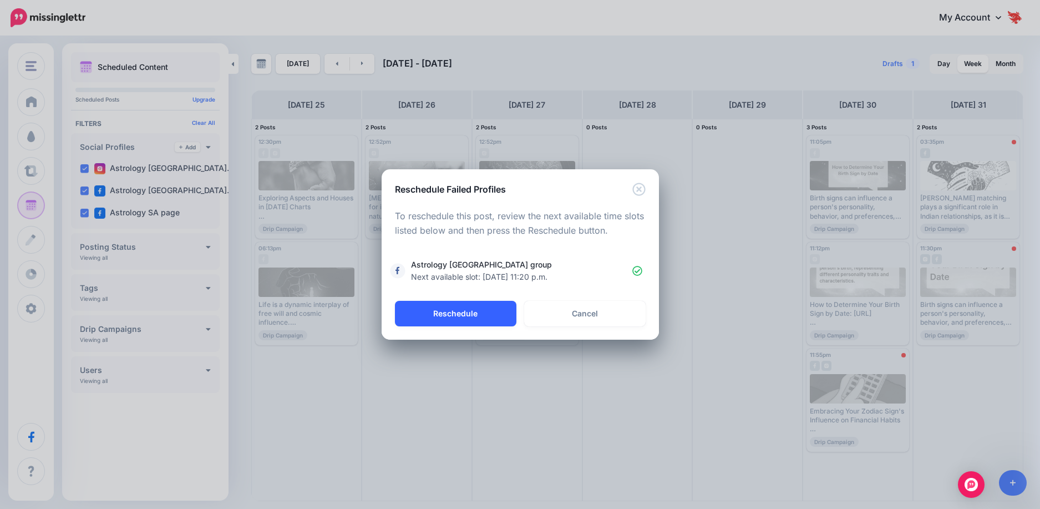
click at [493, 310] on button "Reschedule" at bounding box center [456, 314] width 122 height 26
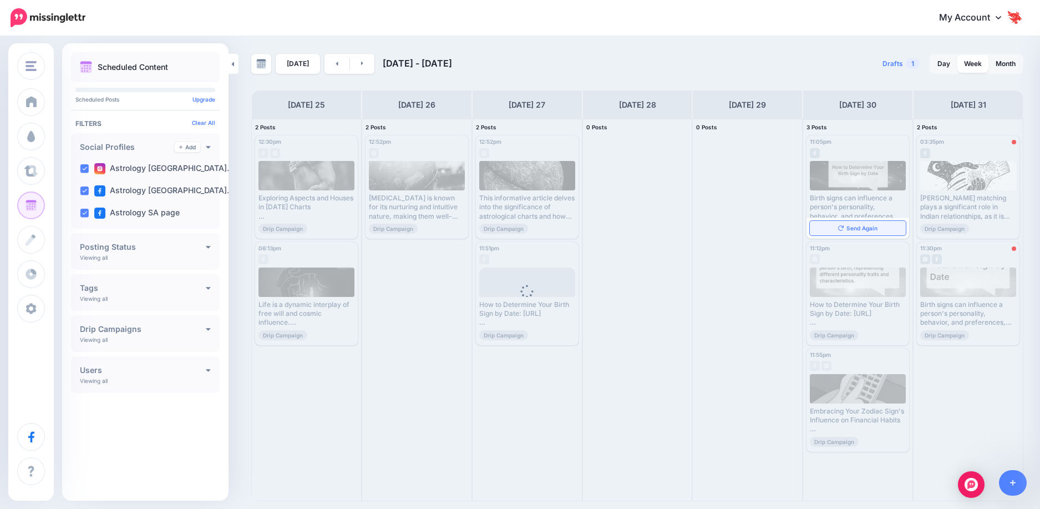
click at [857, 224] on link "Send Again" at bounding box center [858, 228] width 96 height 14
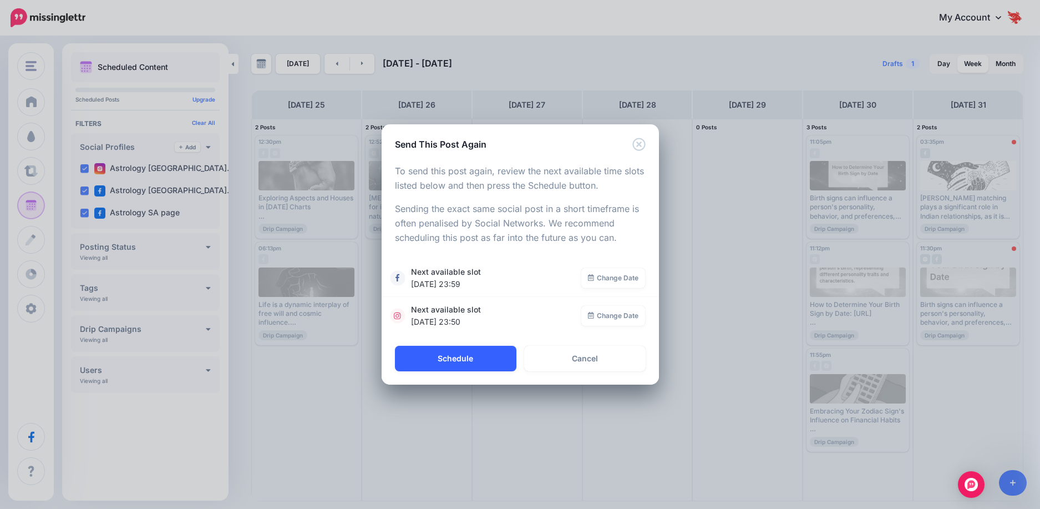
click at [441, 360] on button "Schedule" at bounding box center [456, 359] width 122 height 26
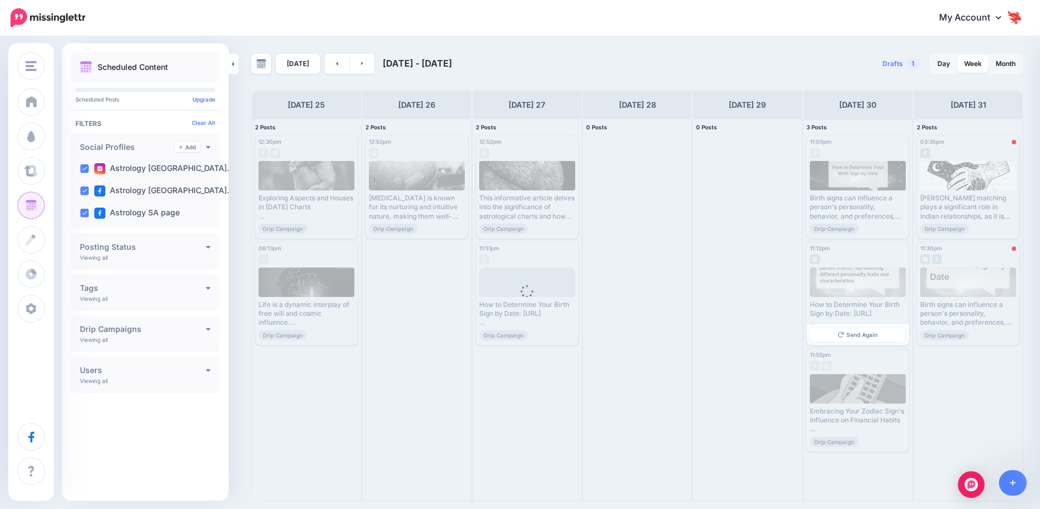
click at [849, 335] on span "Send Again" at bounding box center [862, 335] width 31 height 6
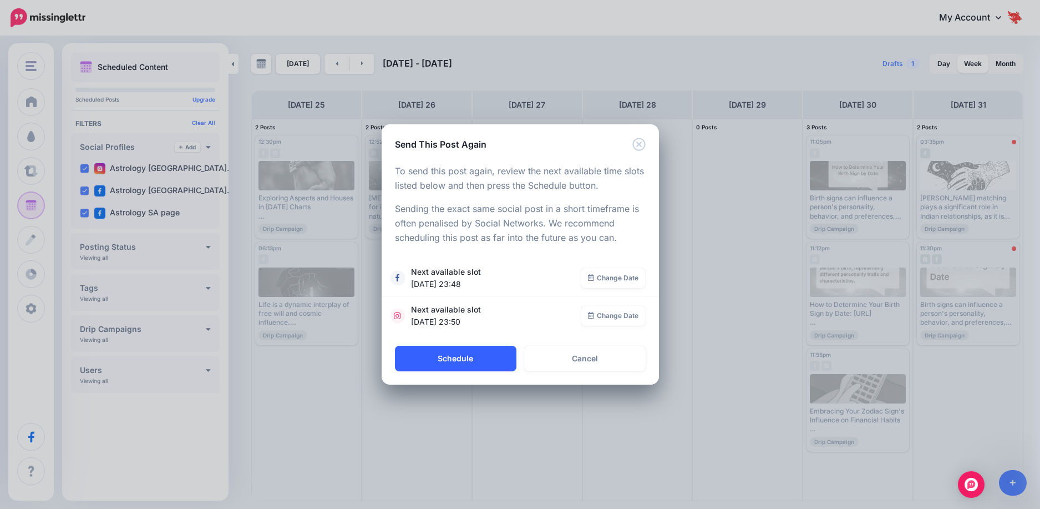
click at [455, 362] on button "Schedule" at bounding box center [456, 359] width 122 height 26
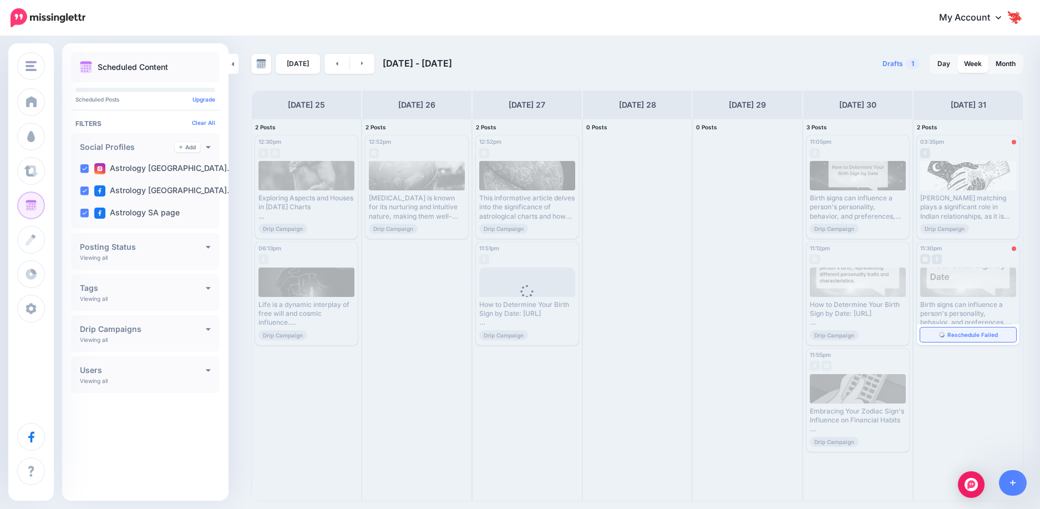
click at [966, 335] on span "Reschedule Failed" at bounding box center [973, 335] width 50 height 6
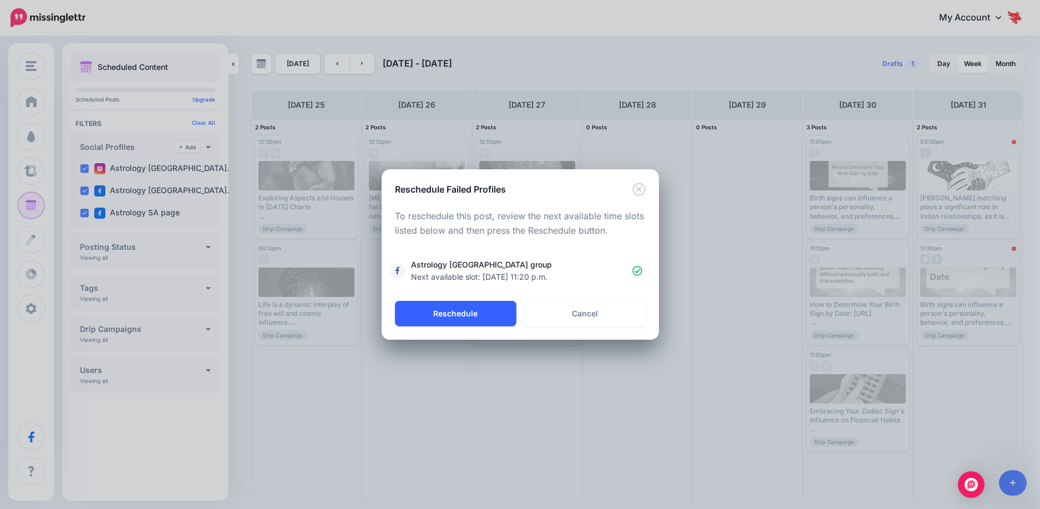
click at [451, 306] on button "Reschedule" at bounding box center [456, 314] width 122 height 26
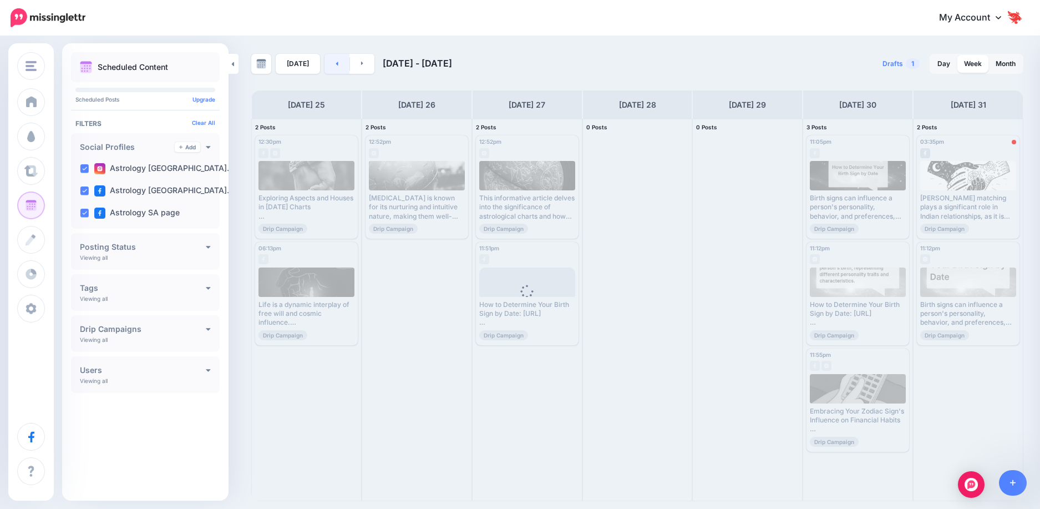
click at [337, 65] on link at bounding box center [337, 64] width 25 height 20
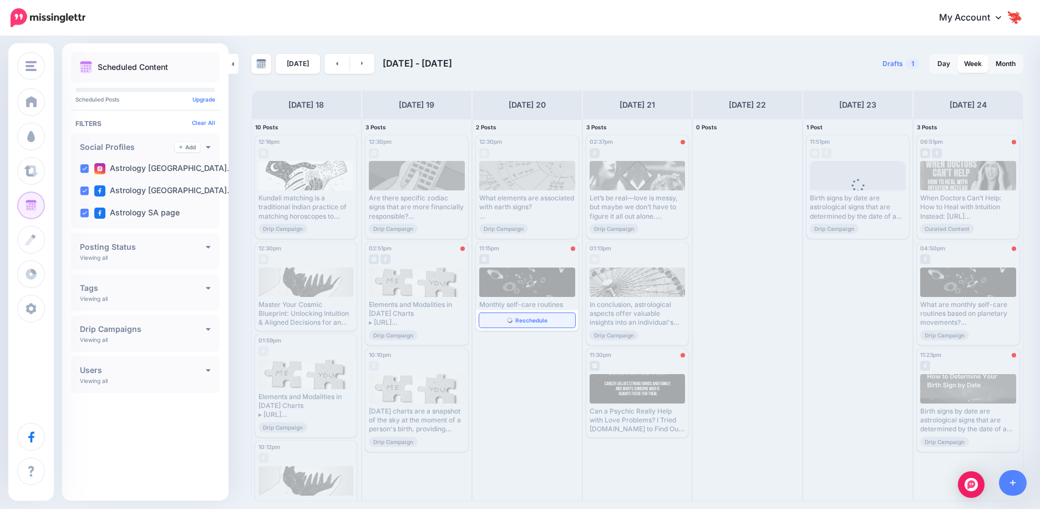
click at [525, 317] on span "Reschedule" at bounding box center [531, 320] width 32 height 6
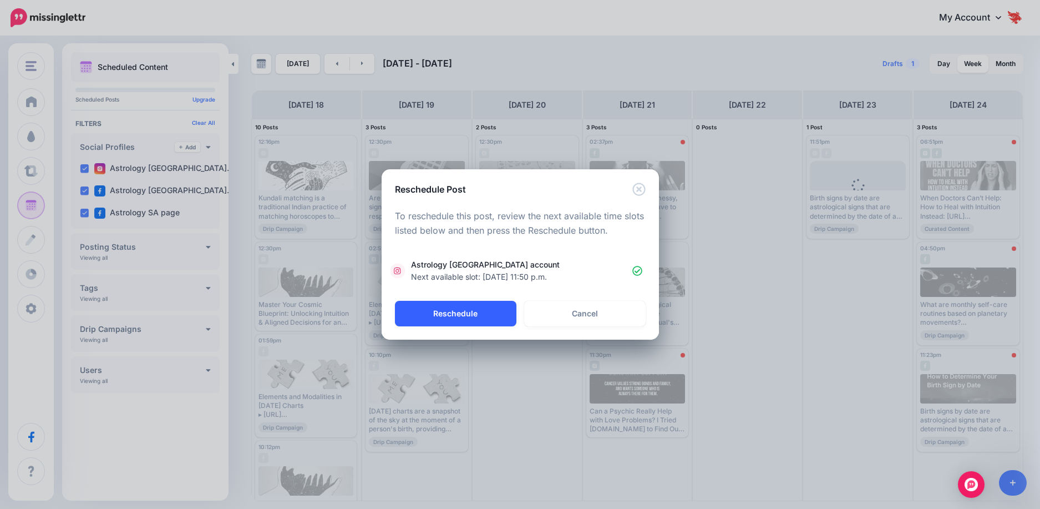
click at [473, 317] on button "Reschedule" at bounding box center [456, 314] width 122 height 26
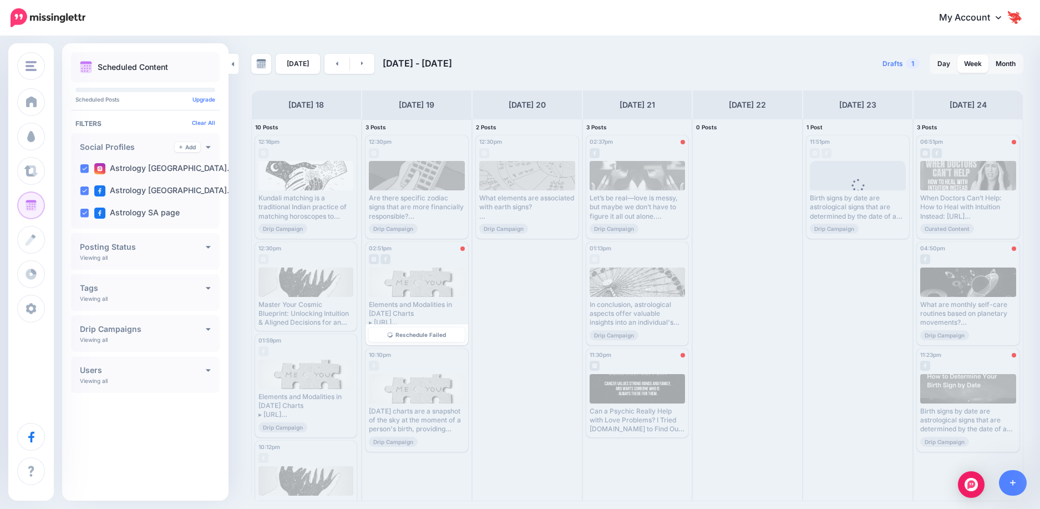
click at [391, 332] on img at bounding box center [390, 335] width 6 height 6
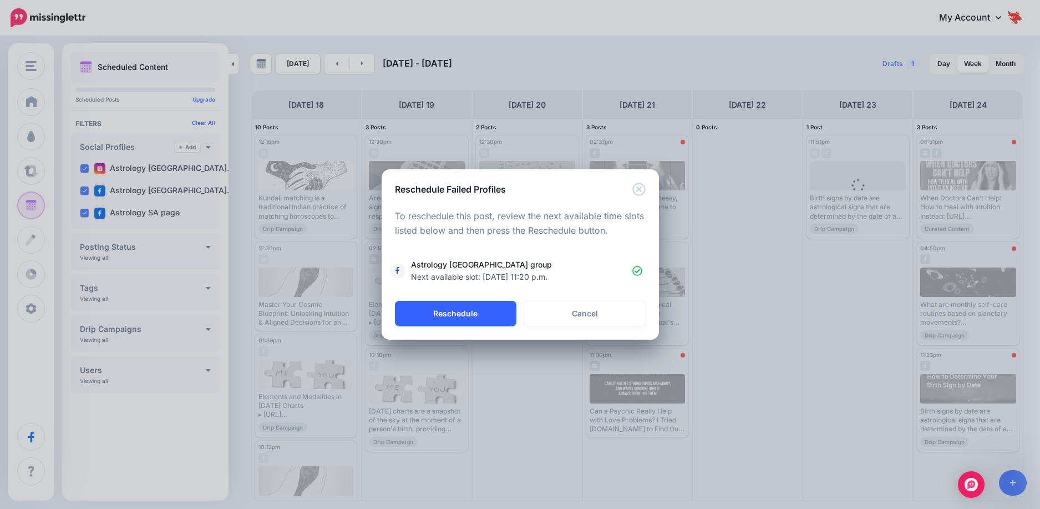
click at [474, 317] on button "Reschedule" at bounding box center [456, 314] width 122 height 26
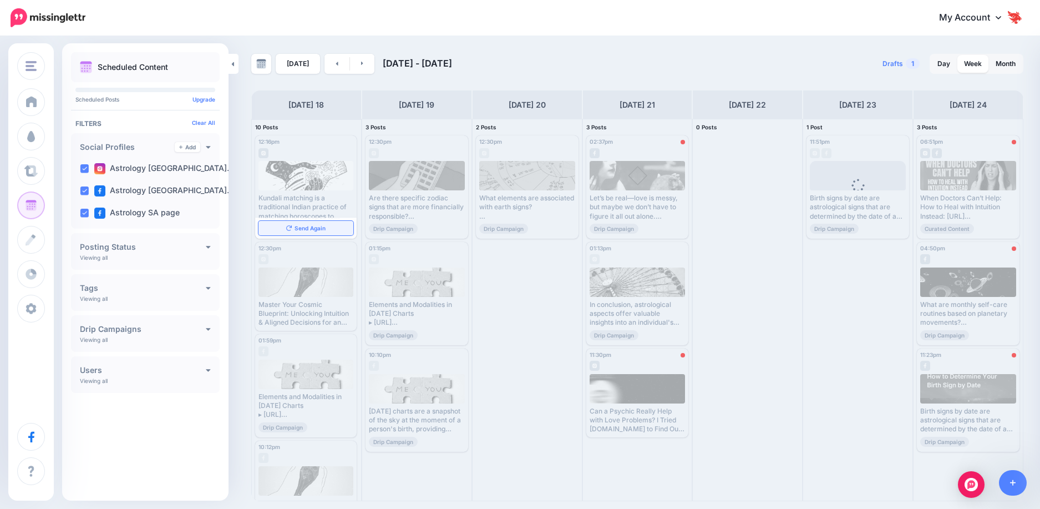
click at [305, 229] on span "Send Again" at bounding box center [310, 228] width 31 height 6
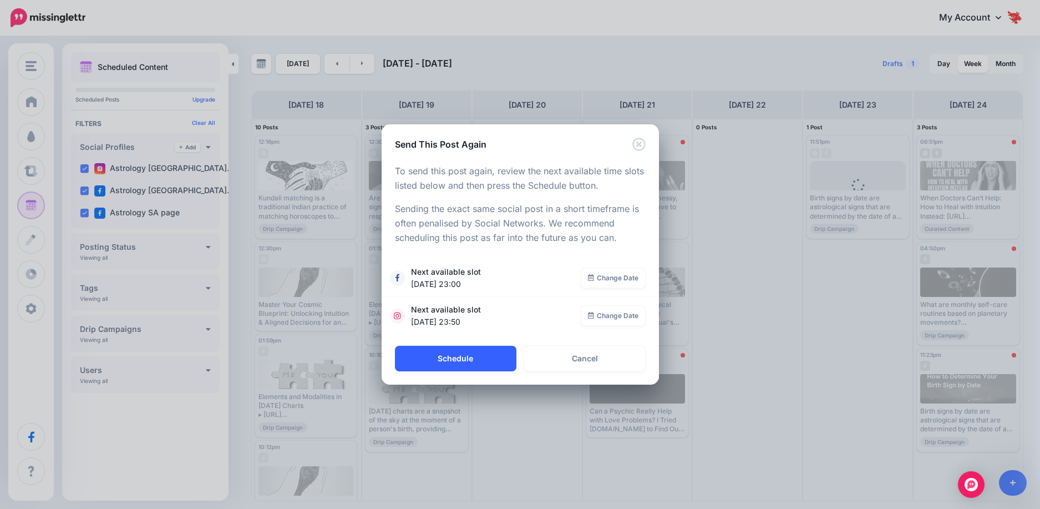
click at [467, 351] on button "Schedule" at bounding box center [456, 359] width 122 height 26
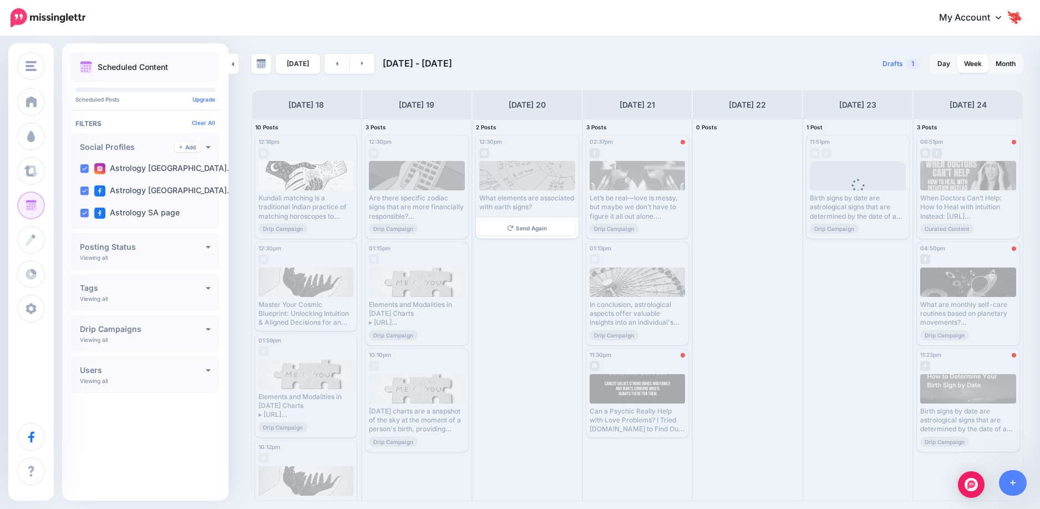
click at [501, 224] on link "Send Again" at bounding box center [527, 228] width 96 height 14
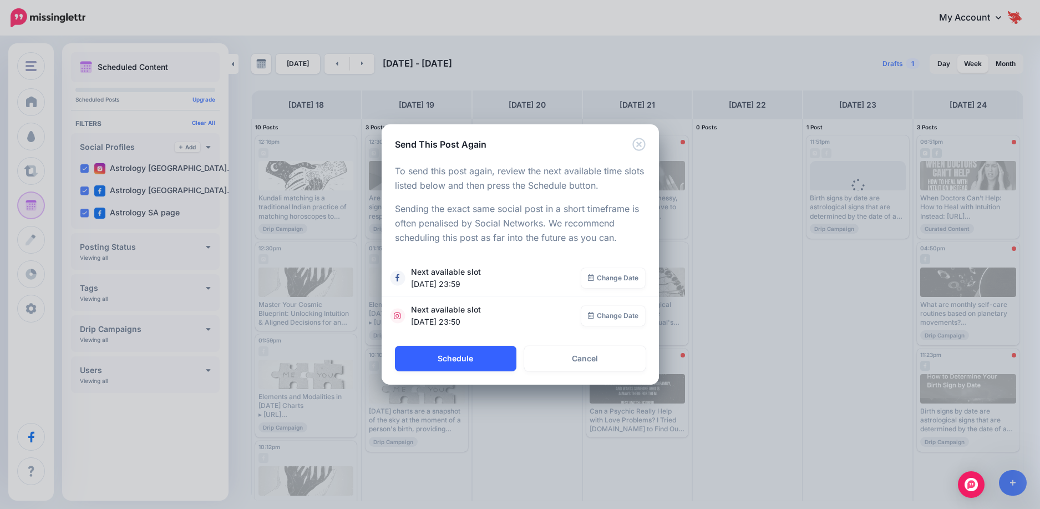
click at [471, 355] on button "Schedule" at bounding box center [456, 359] width 122 height 26
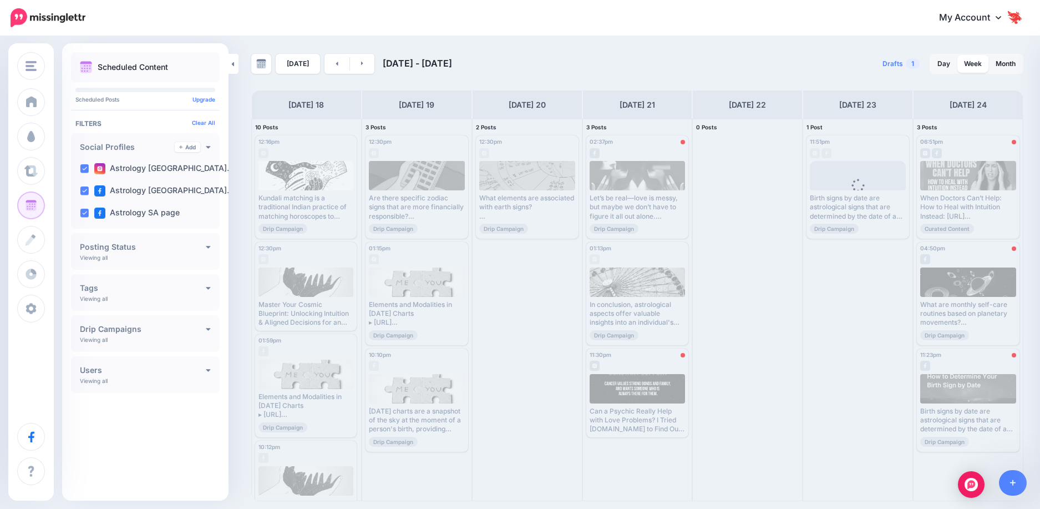
click at [295, 441] on span "Send Again" at bounding box center [310, 444] width 31 height 6
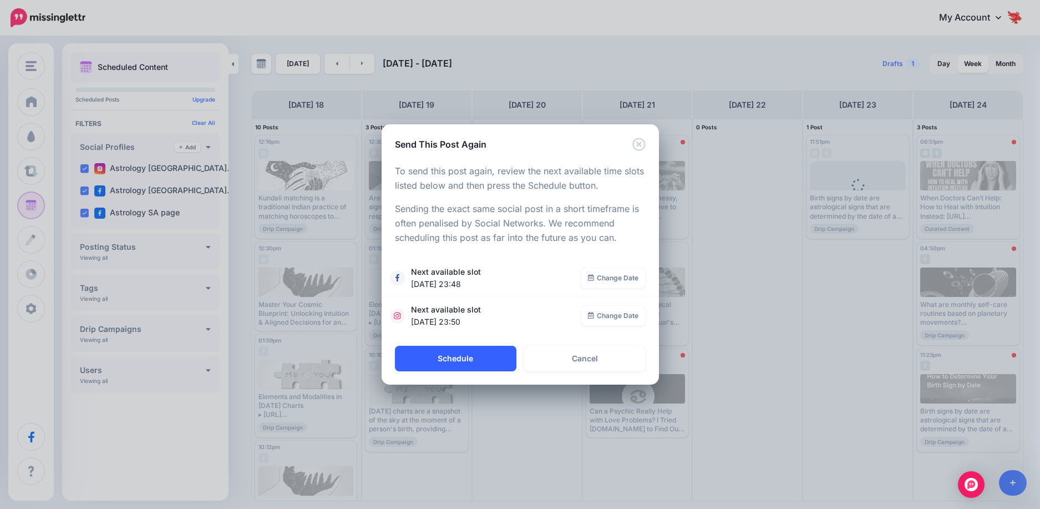
click at [433, 356] on button "Schedule" at bounding box center [456, 359] width 122 height 26
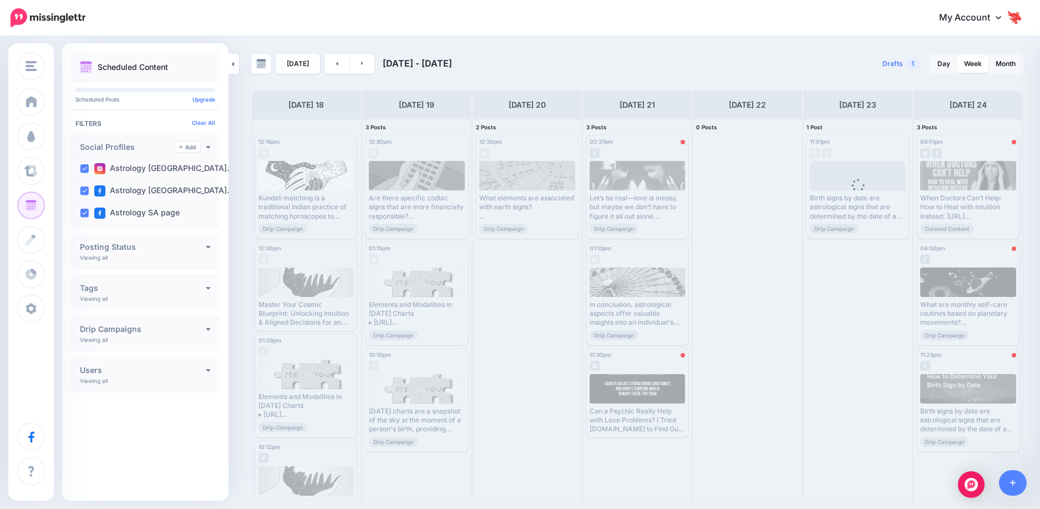
scroll to position [55, 0]
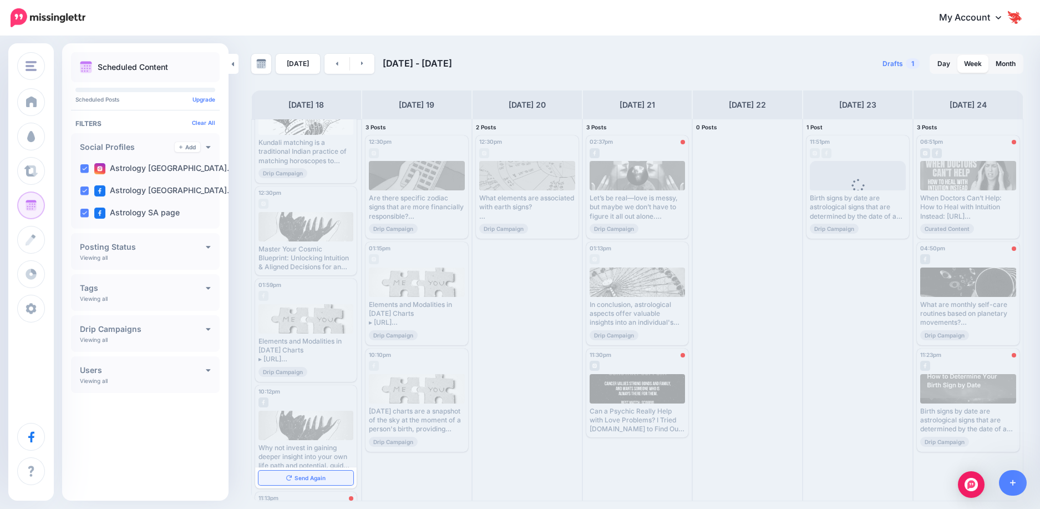
click at [308, 473] on link "Send Again" at bounding box center [306, 477] width 95 height 14
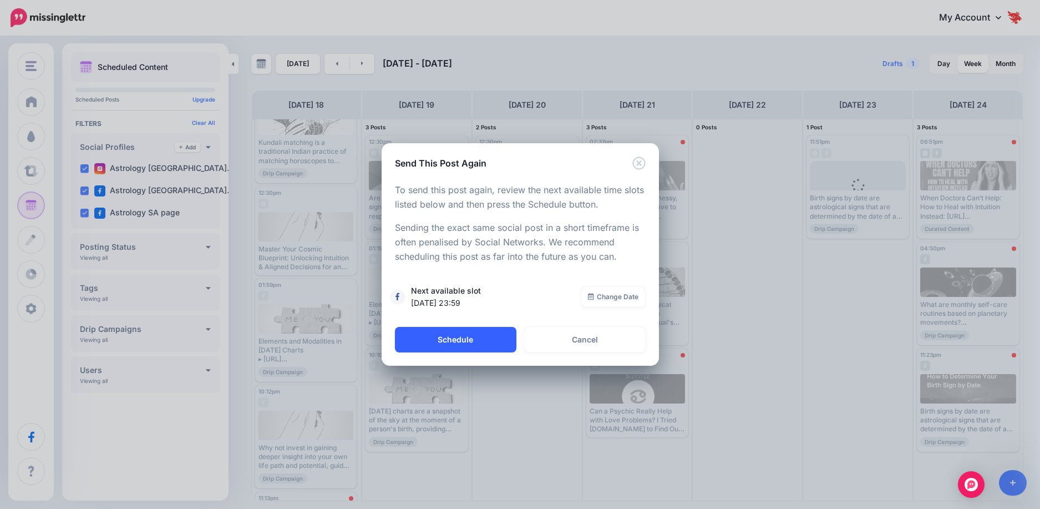
click at [425, 344] on button "Schedule" at bounding box center [456, 340] width 122 height 26
